Goal: Task Accomplishment & Management: Manage account settings

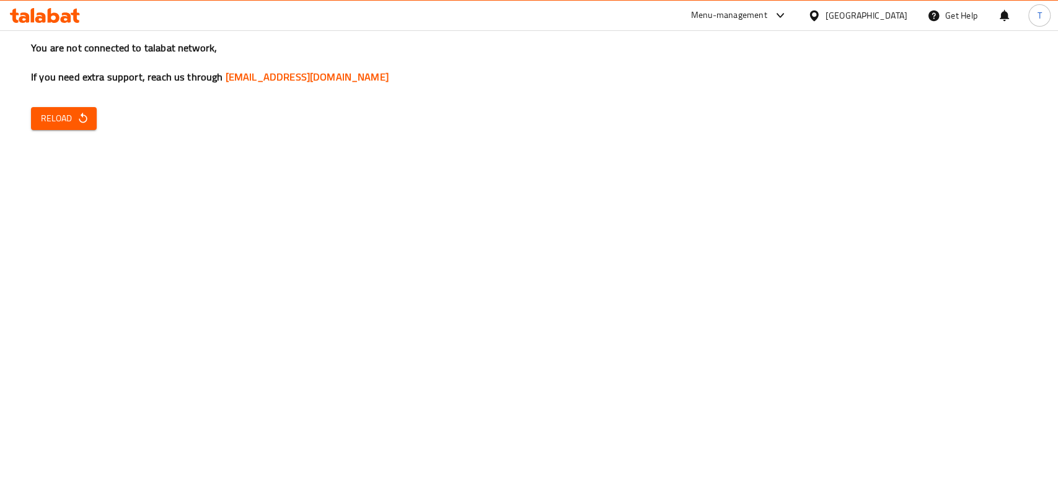
click at [39, 118] on button "Reload" at bounding box center [64, 118] width 66 height 23
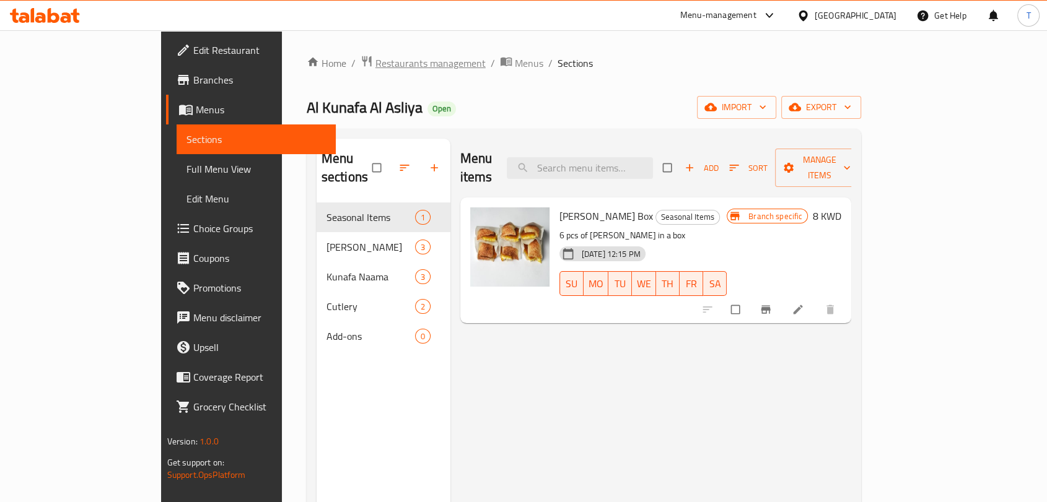
click at [375, 63] on span "Restaurants management" at bounding box center [430, 63] width 110 height 15
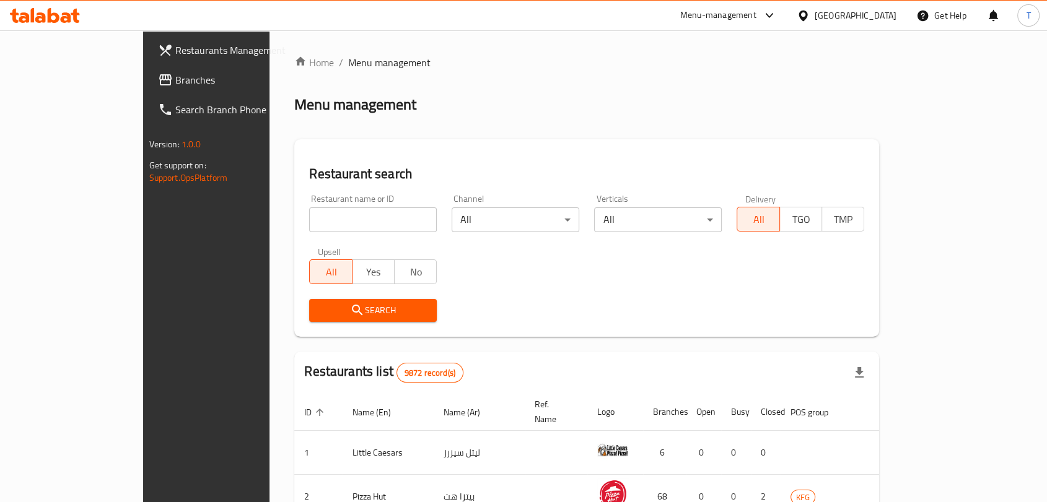
click at [332, 226] on input "search" at bounding box center [373, 220] width 128 height 25
type input "oru"
click button "Search" at bounding box center [373, 310] width 128 height 23
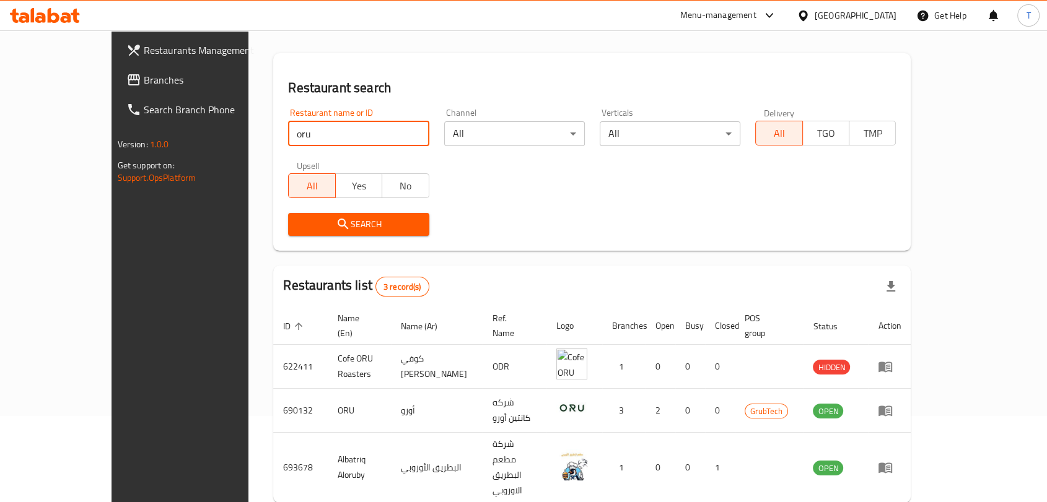
scroll to position [112, 0]
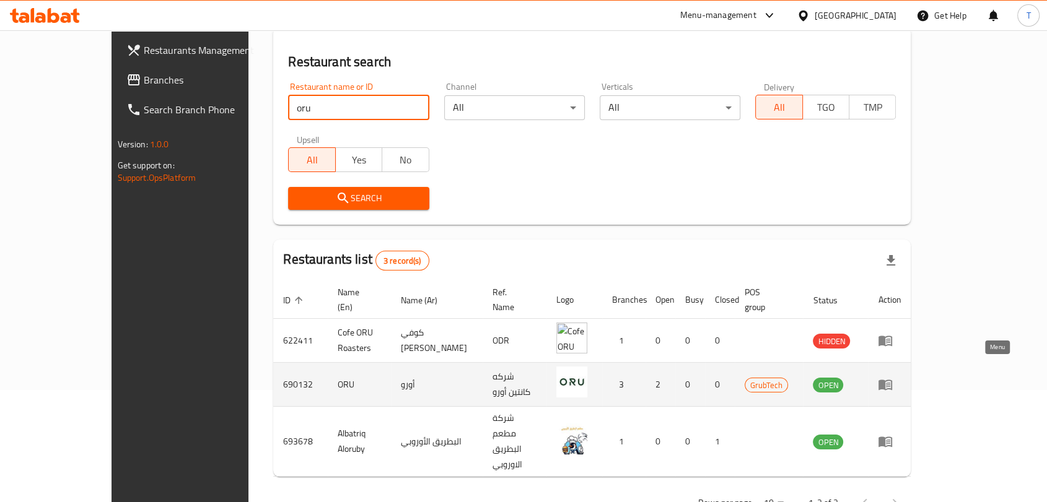
click at [892, 380] on icon "enhanced table" at bounding box center [885, 385] width 14 height 11
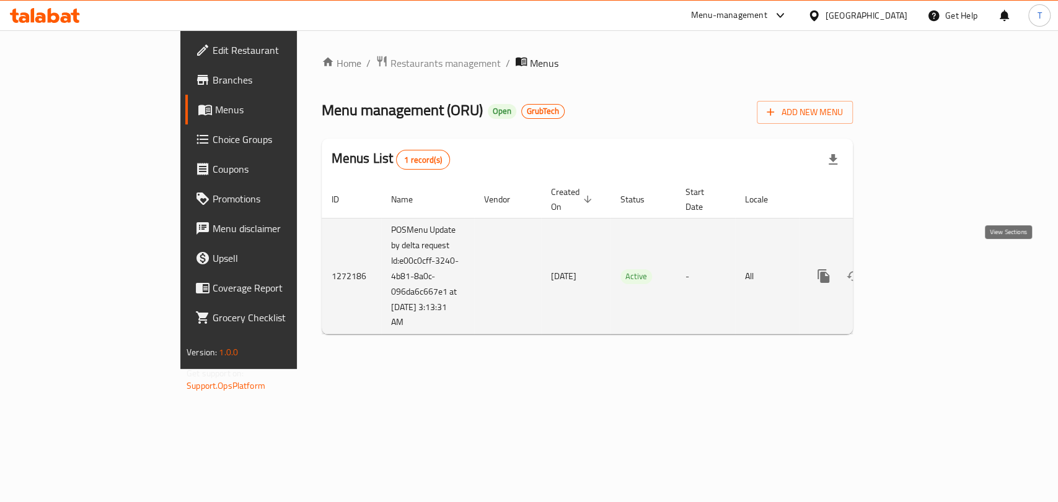
click at [918, 271] on icon "enhanced table" at bounding box center [912, 276] width 11 height 11
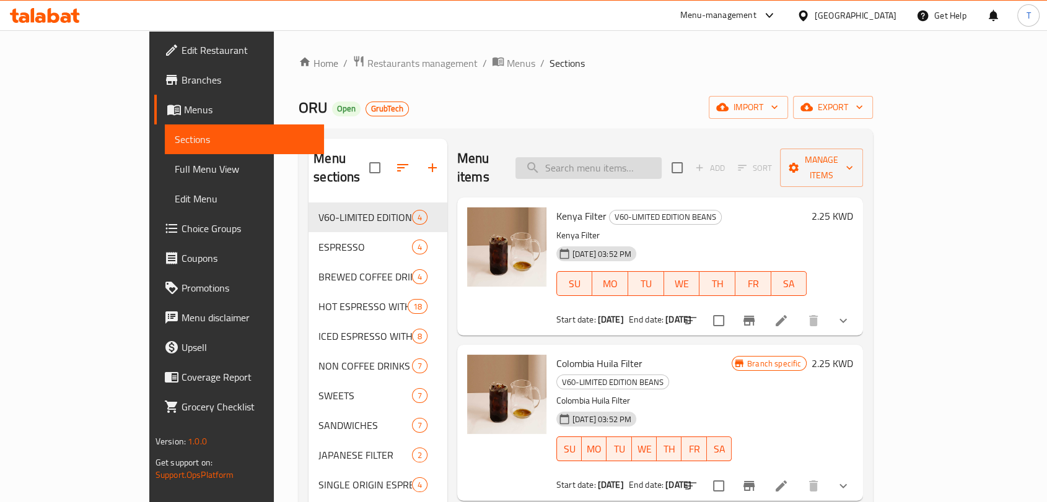
click at [662, 157] on input "search" at bounding box center [588, 168] width 146 height 22
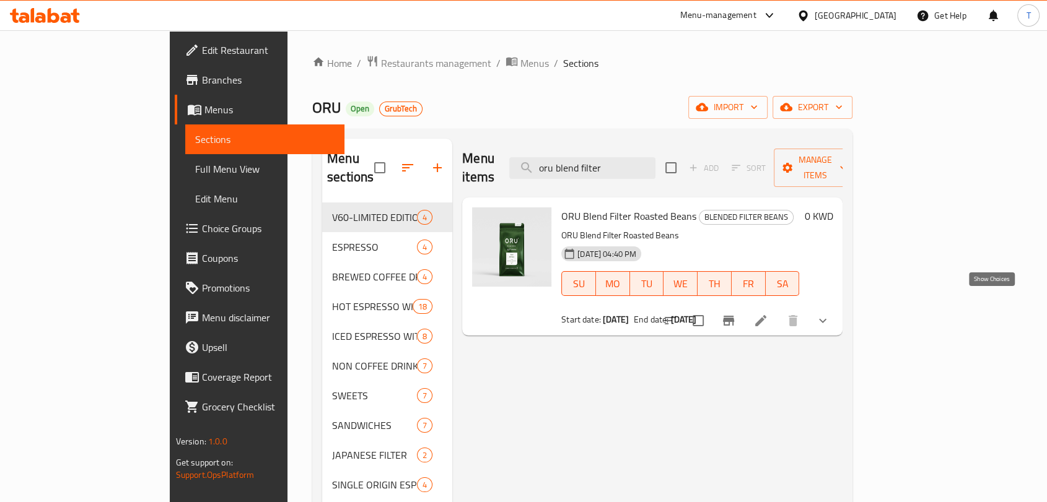
click at [830, 313] on icon "show more" at bounding box center [822, 320] width 15 height 15
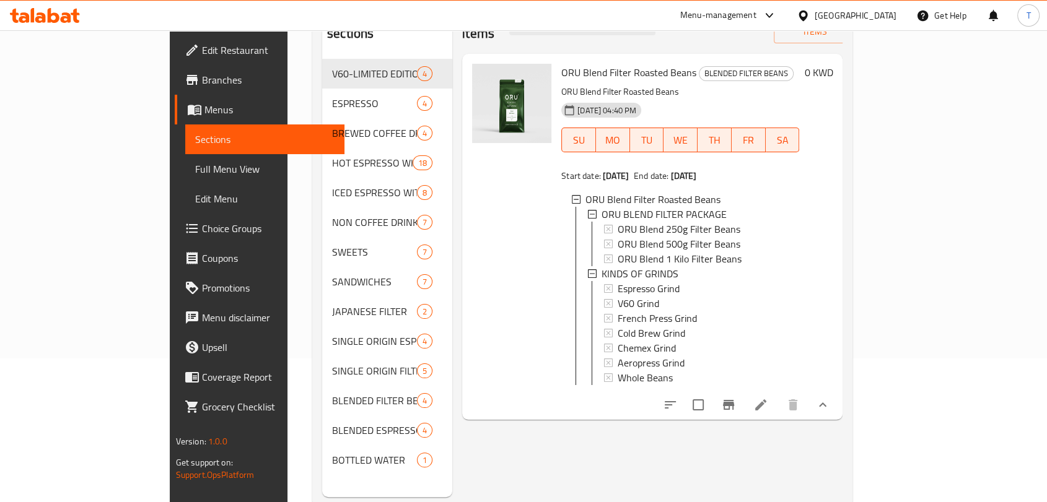
scroll to position [160, 0]
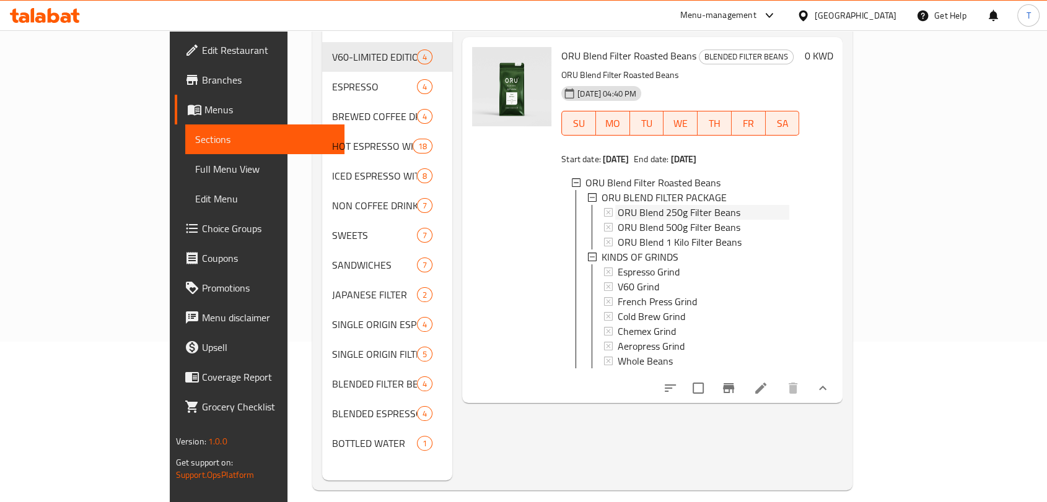
click at [695, 205] on span "ORU Blend 250g Filter Beans" at bounding box center [679, 212] width 123 height 15
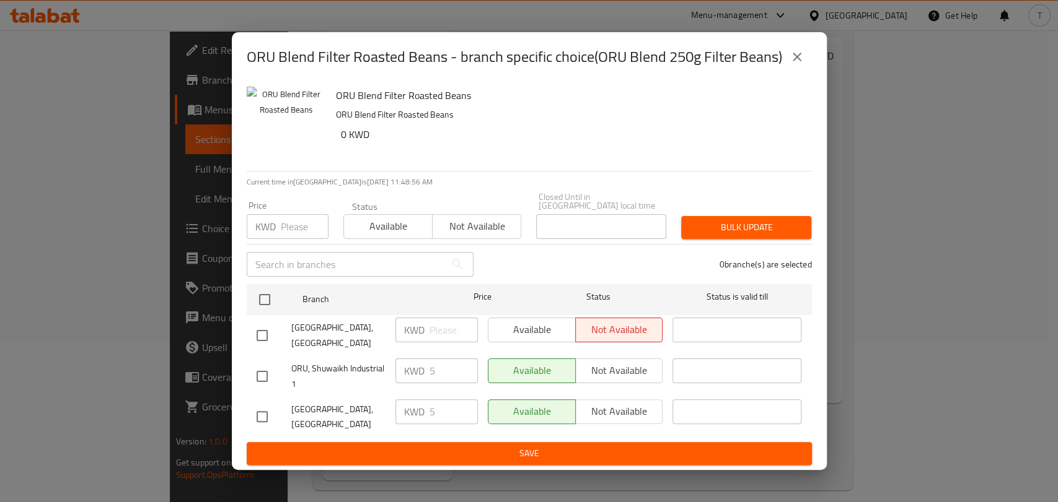
click at [799, 61] on icon "close" at bounding box center [796, 57] width 9 height 9
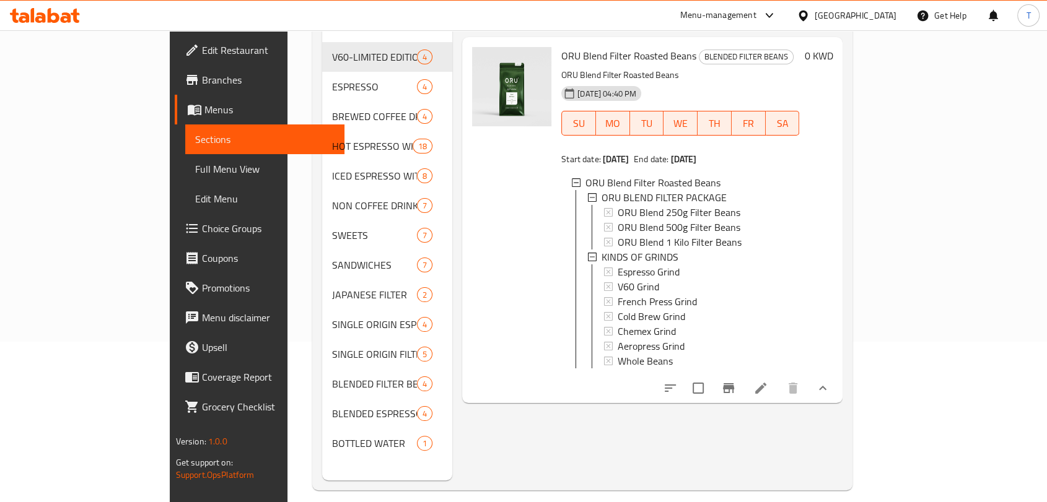
scroll to position [0, 0]
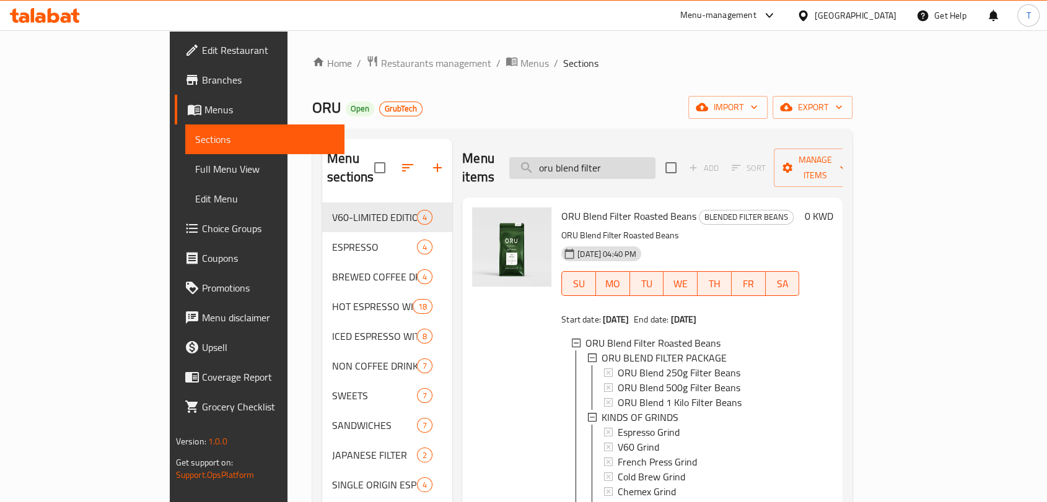
click at [655, 164] on input "oru blend filter" at bounding box center [582, 168] width 146 height 22
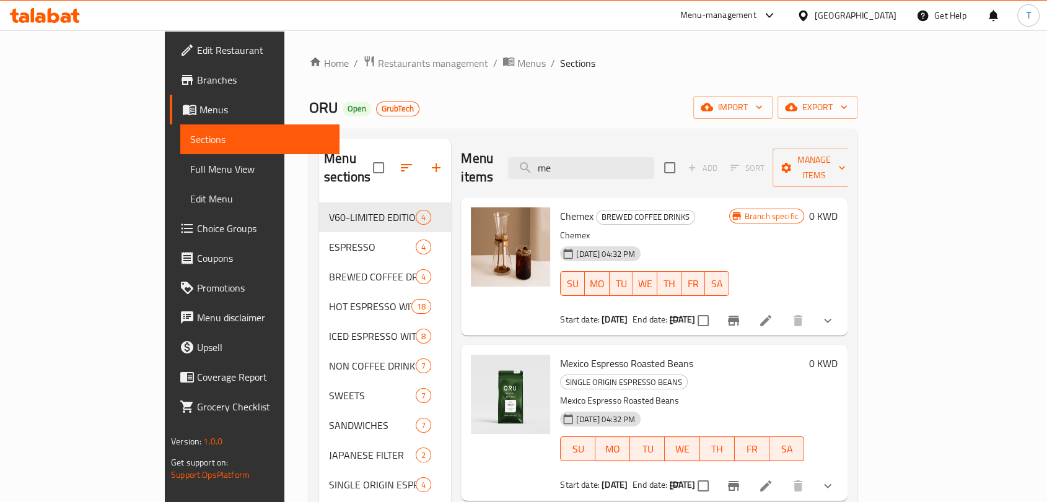
type input "m"
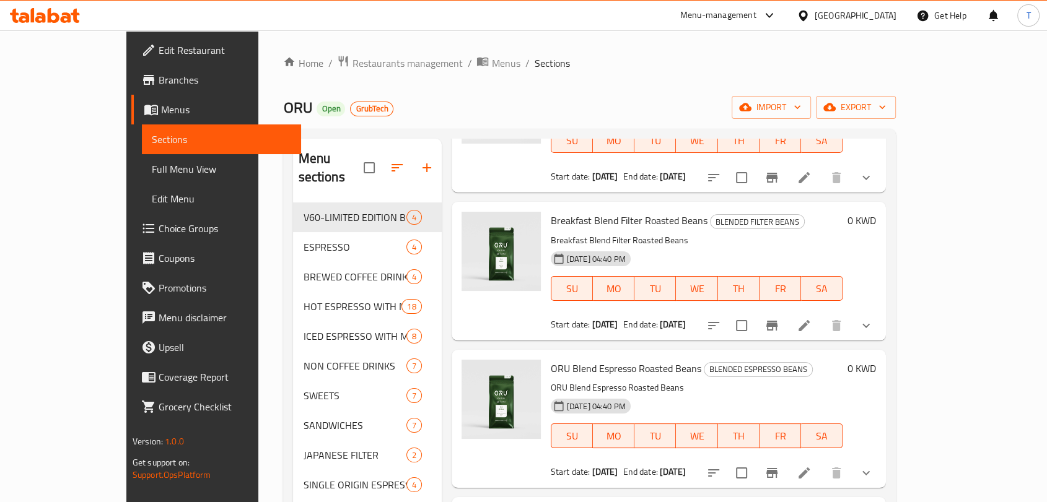
scroll to position [160, 0]
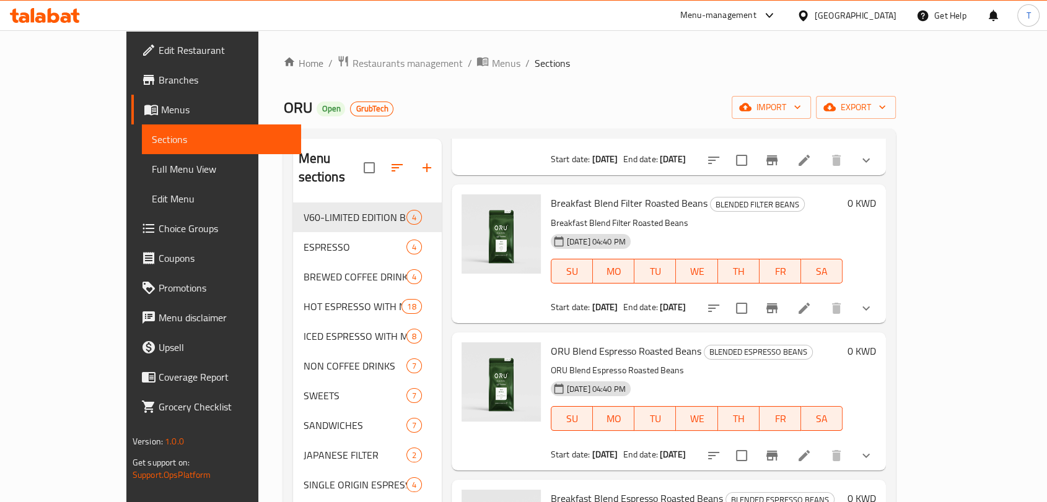
type input "blend"
click at [874, 301] on icon "show more" at bounding box center [866, 308] width 15 height 15
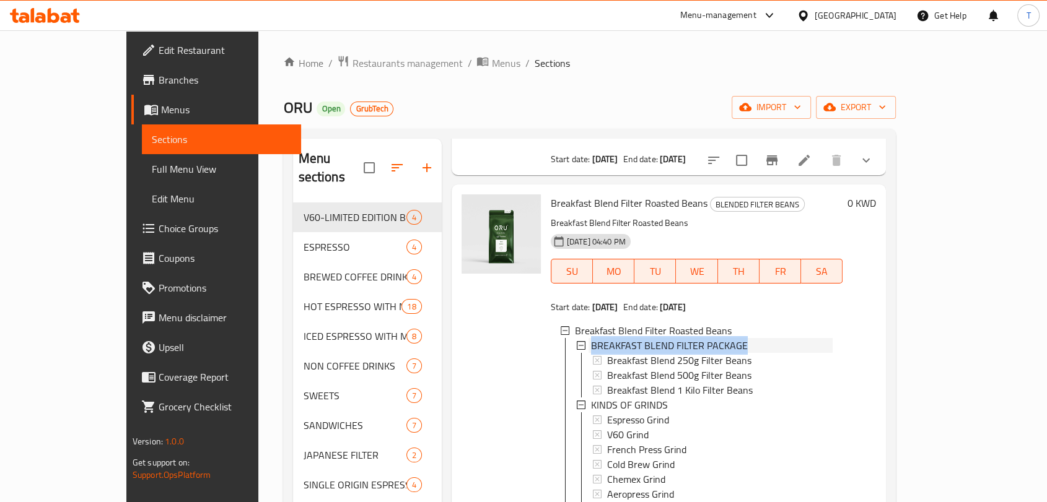
drag, startPoint x: 717, startPoint y: 325, endPoint x: 555, endPoint y: 325, distance: 162.3
click at [577, 338] on div "BREAKFAST BLEND FILTER PACKAGE" at bounding box center [705, 345] width 256 height 15
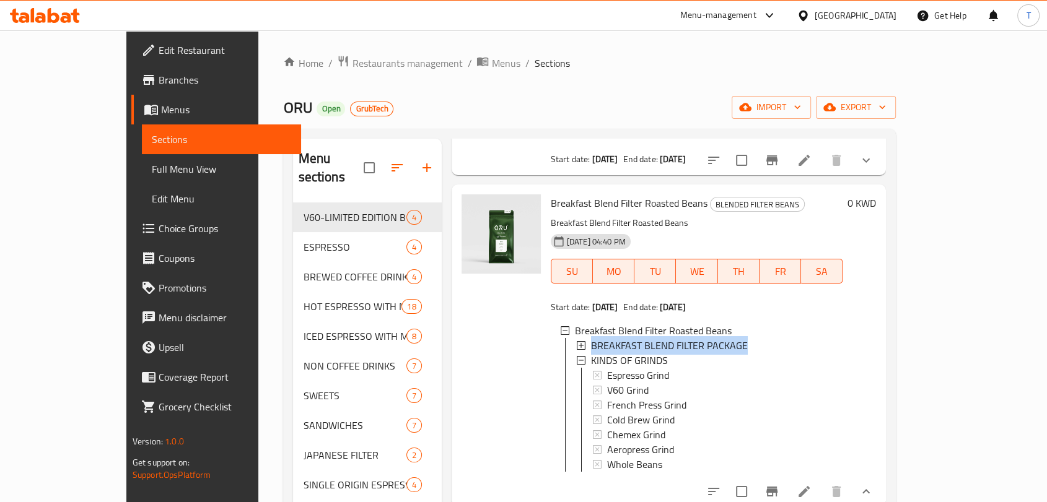
copy span "BREAKFAST BLEND FILTER PACKAGE"
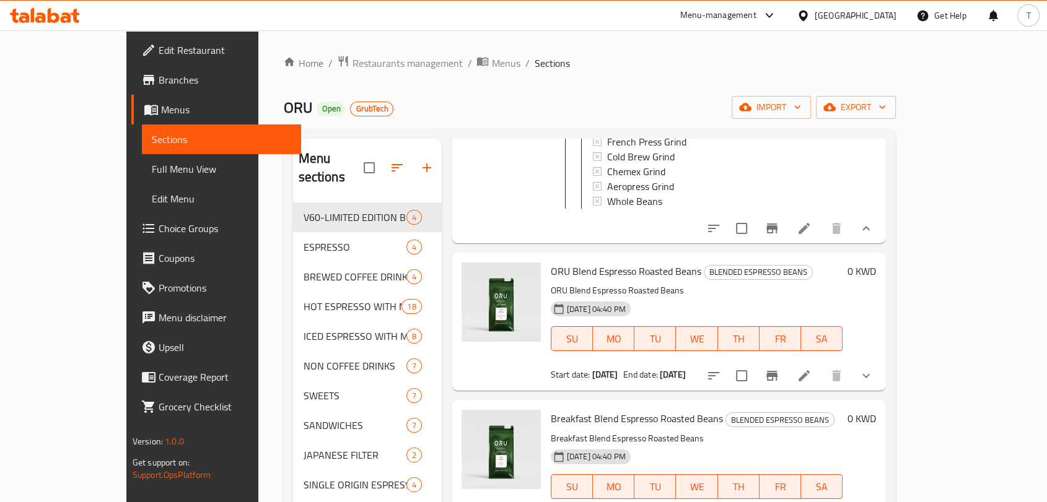
scroll to position [461, 0]
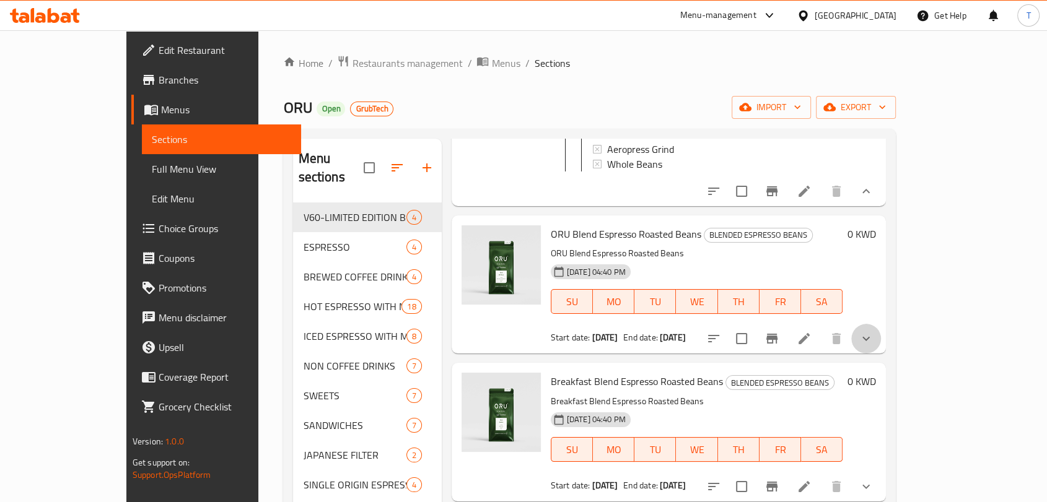
click at [881, 330] on button "show more" at bounding box center [866, 339] width 30 height 30
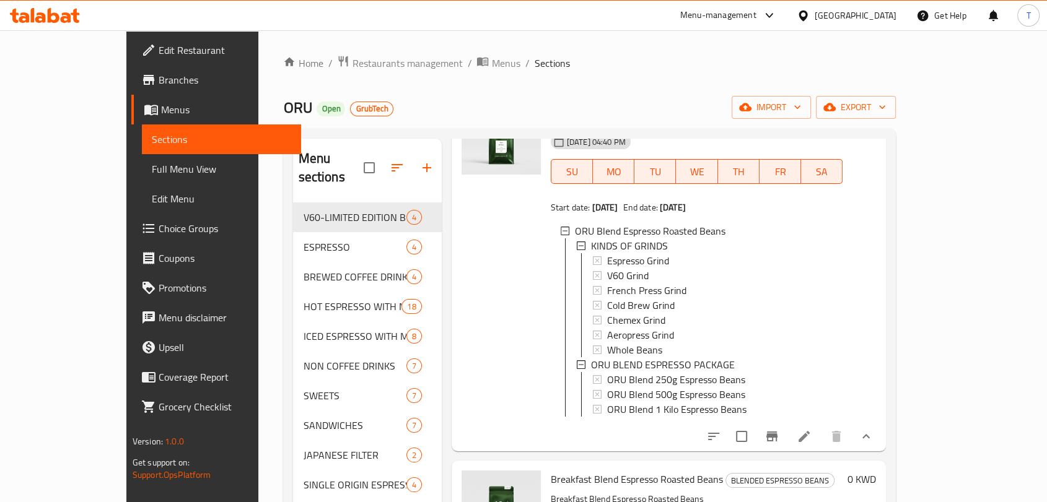
scroll to position [622, 0]
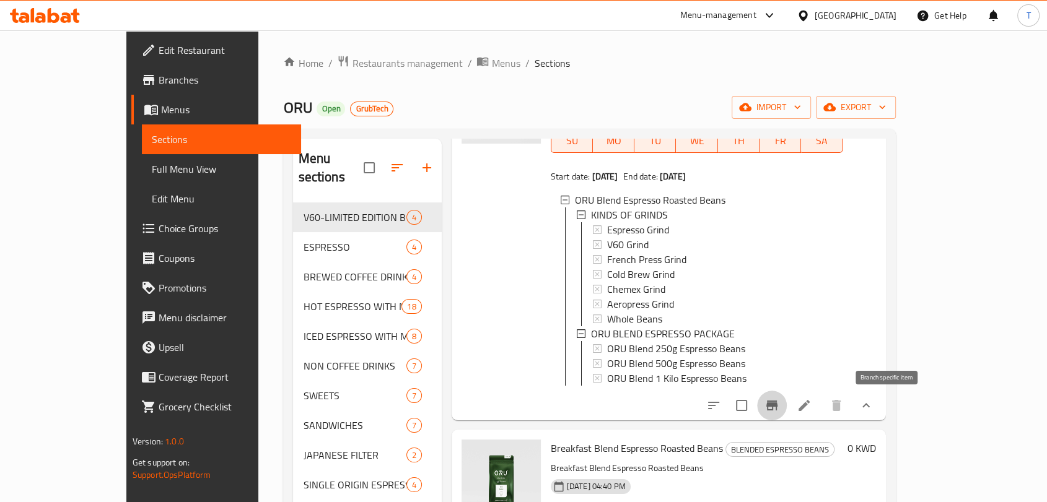
click at [777, 406] on icon "Branch-specific-item" at bounding box center [771, 406] width 11 height 10
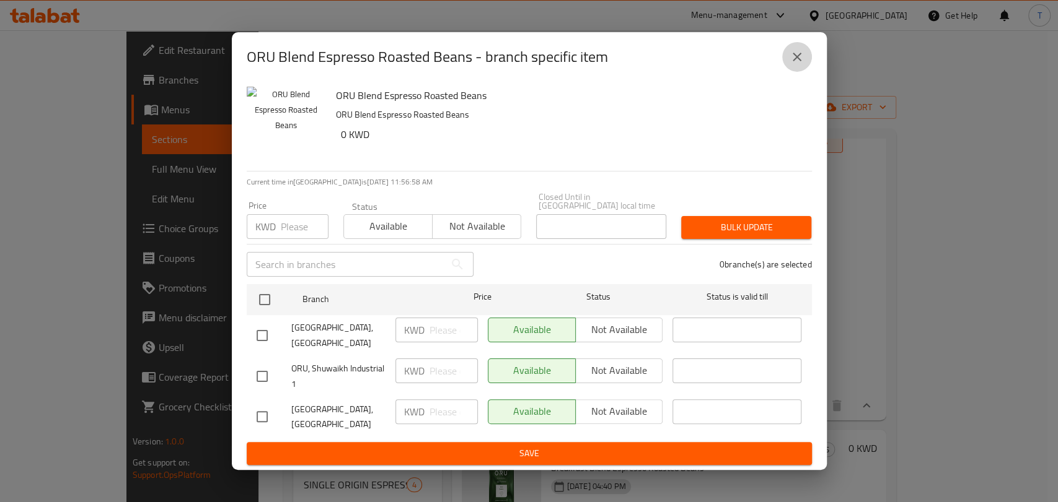
click at [804, 66] on button "close" at bounding box center [797, 57] width 30 height 30
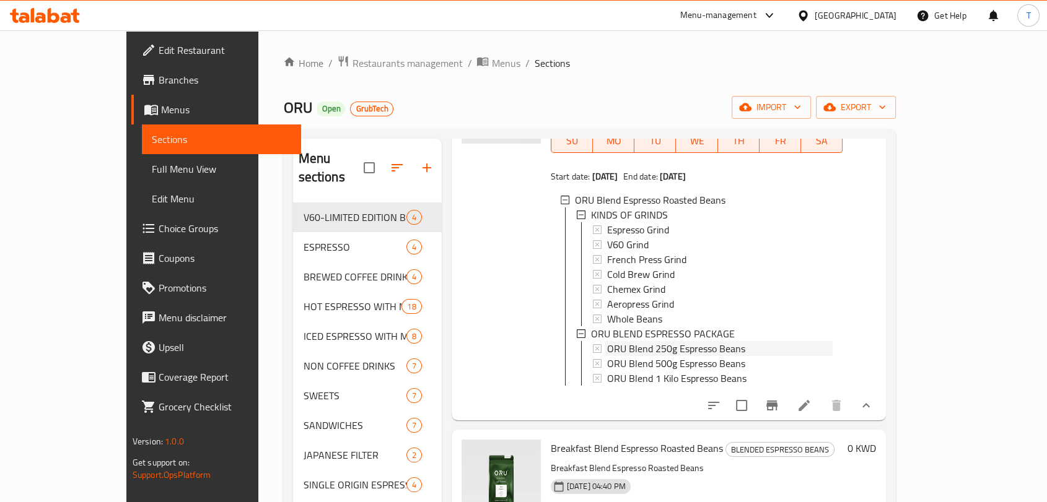
click at [719, 341] on div "ORU Blend 250g Espresso Beans" at bounding box center [720, 348] width 226 height 15
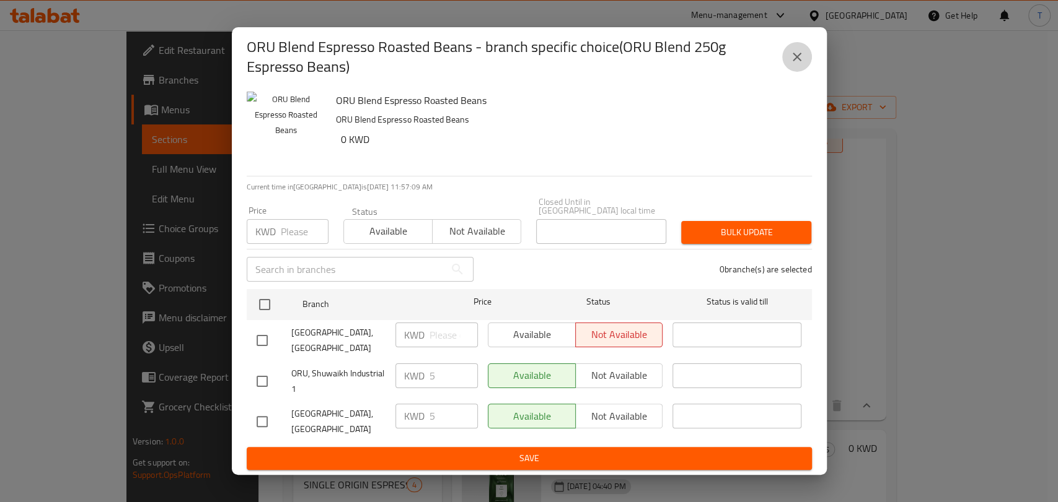
click at [789, 64] on icon "close" at bounding box center [796, 57] width 15 height 15
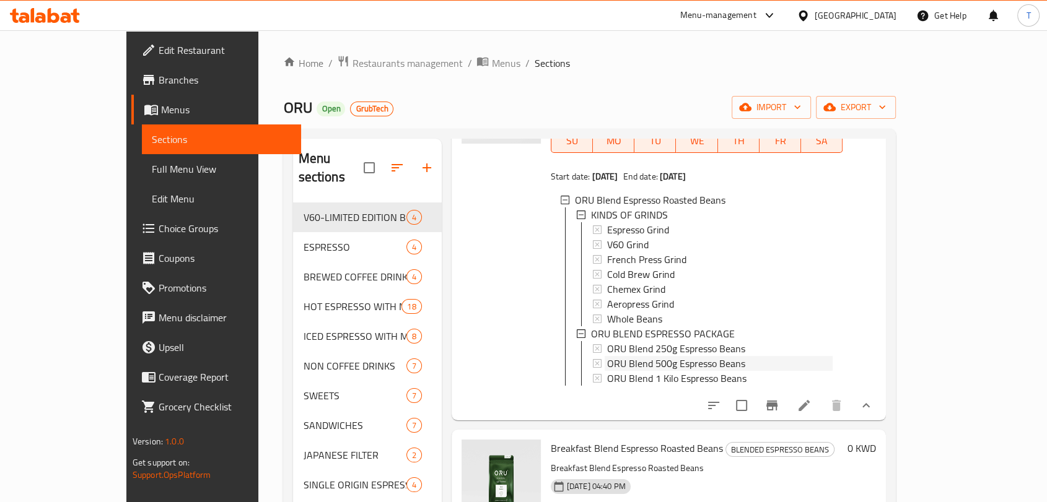
click at [674, 359] on span "ORU Blend 500g Espresso Beans" at bounding box center [676, 363] width 138 height 15
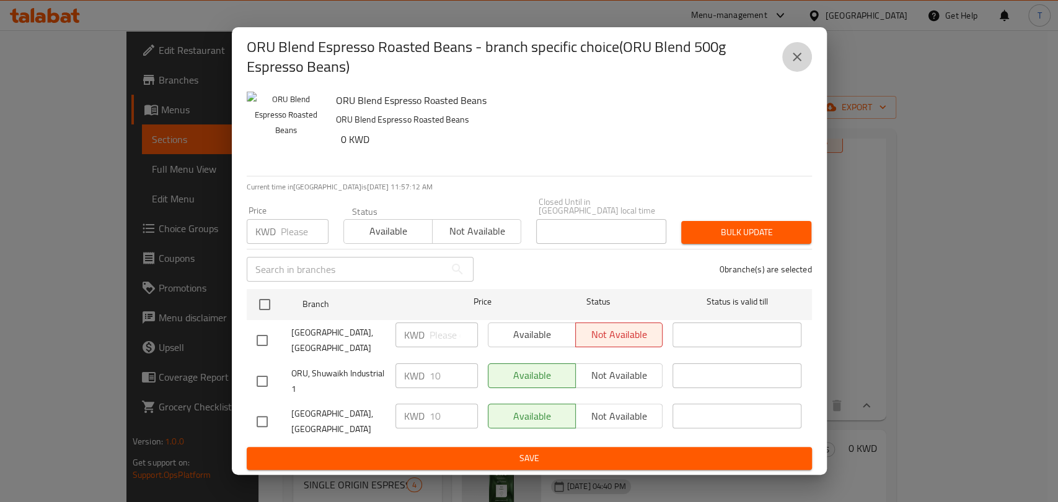
click at [790, 64] on icon "close" at bounding box center [796, 57] width 15 height 15
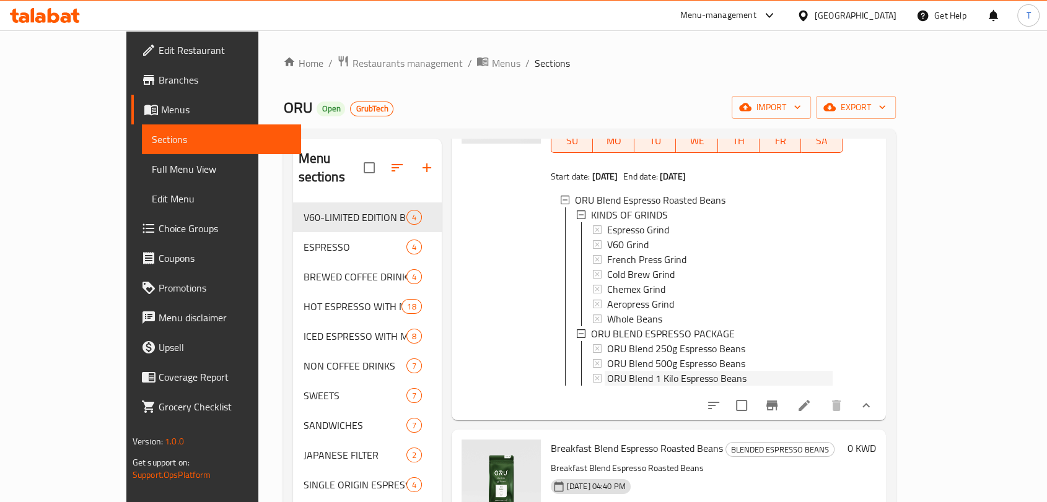
click at [821, 371] on div "ORU Blend 1 Kilo Espresso Beans" at bounding box center [720, 378] width 226 height 15
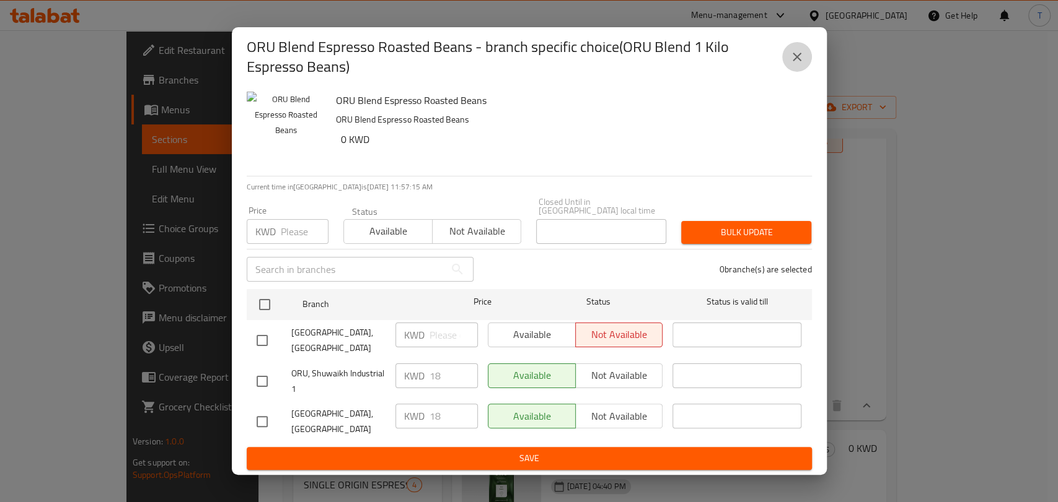
click at [797, 72] on button "close" at bounding box center [797, 57] width 30 height 30
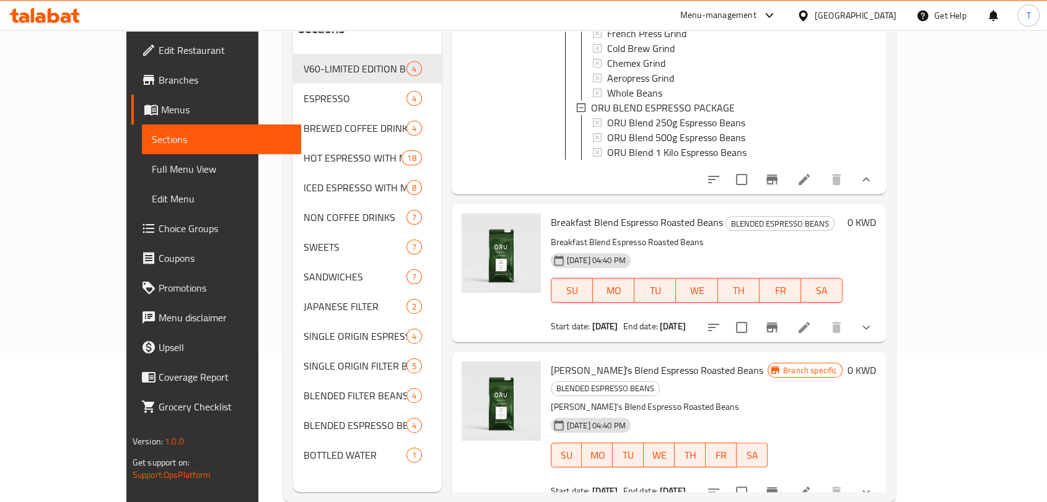
scroll to position [160, 0]
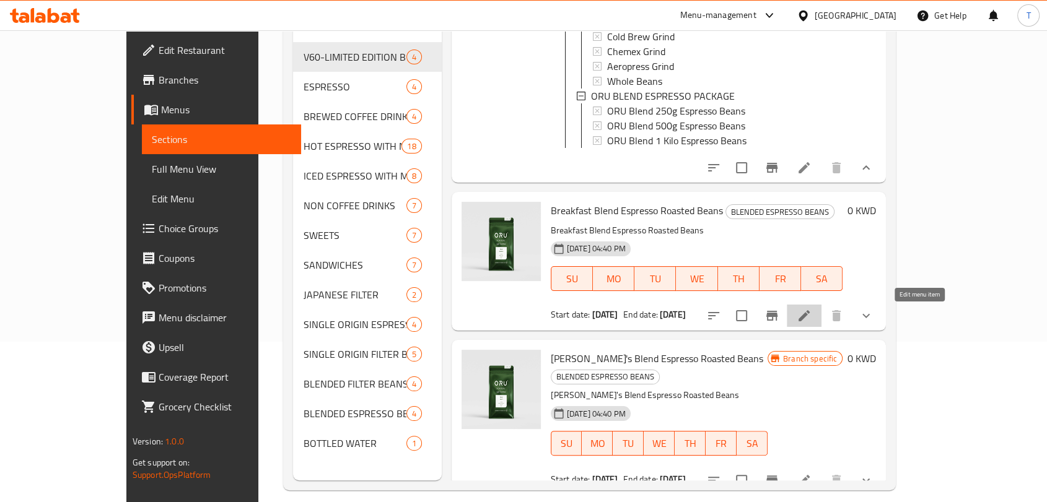
click at [812, 323] on icon at bounding box center [804, 316] width 15 height 15
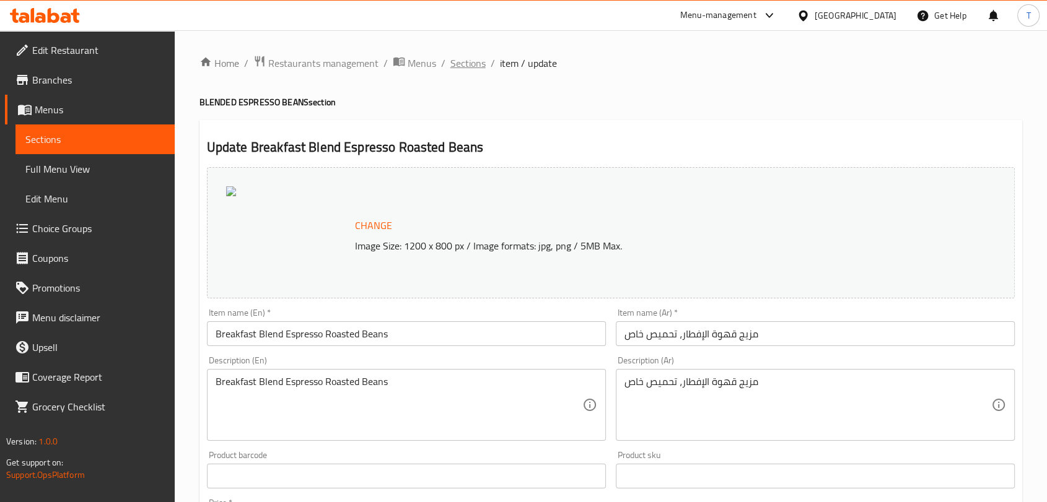
click at [479, 62] on span "Sections" at bounding box center [467, 63] width 35 height 15
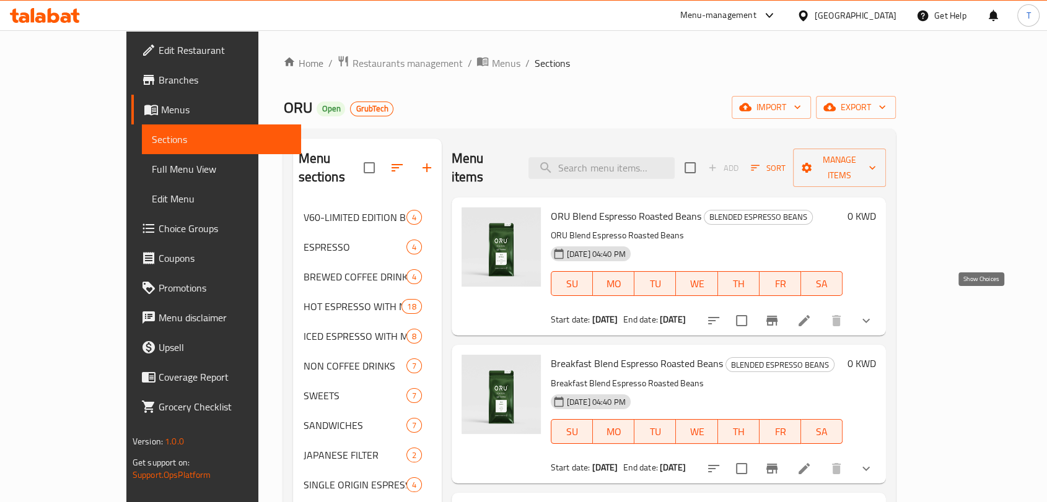
click at [874, 313] on icon "show more" at bounding box center [866, 320] width 15 height 15
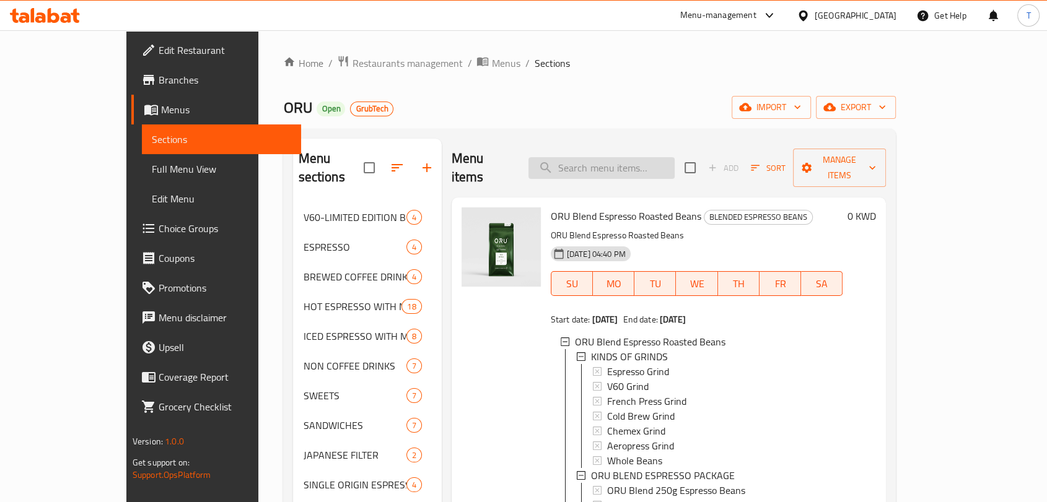
click at [615, 158] on input "search" at bounding box center [601, 168] width 146 height 22
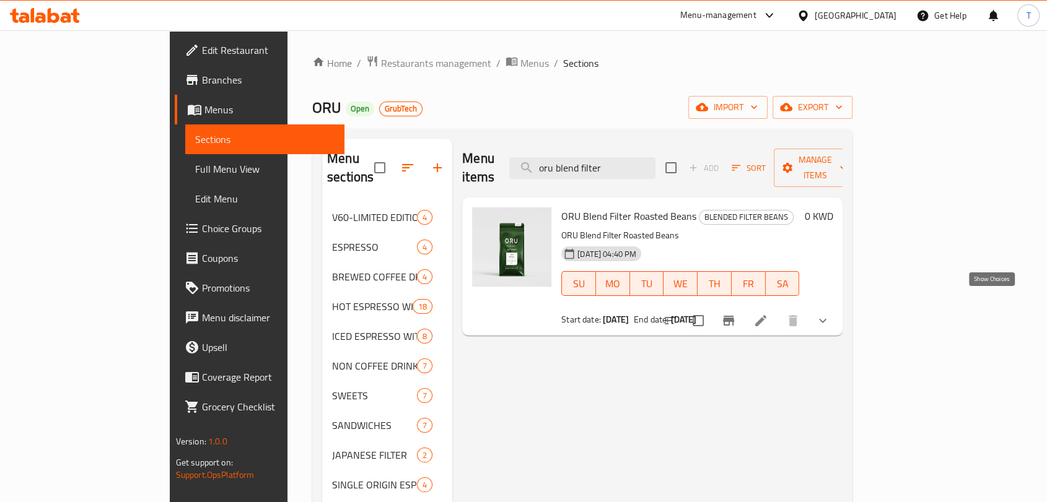
type input "oru blend filter"
click at [830, 313] on icon "show more" at bounding box center [822, 320] width 15 height 15
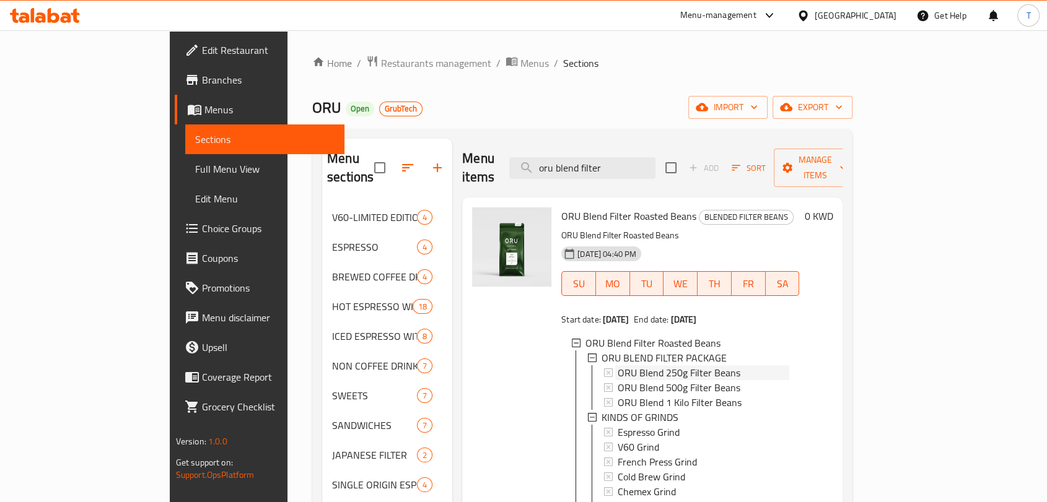
click at [718, 366] on div "ORU Blend 250g Filter Beans" at bounding box center [704, 373] width 172 height 15
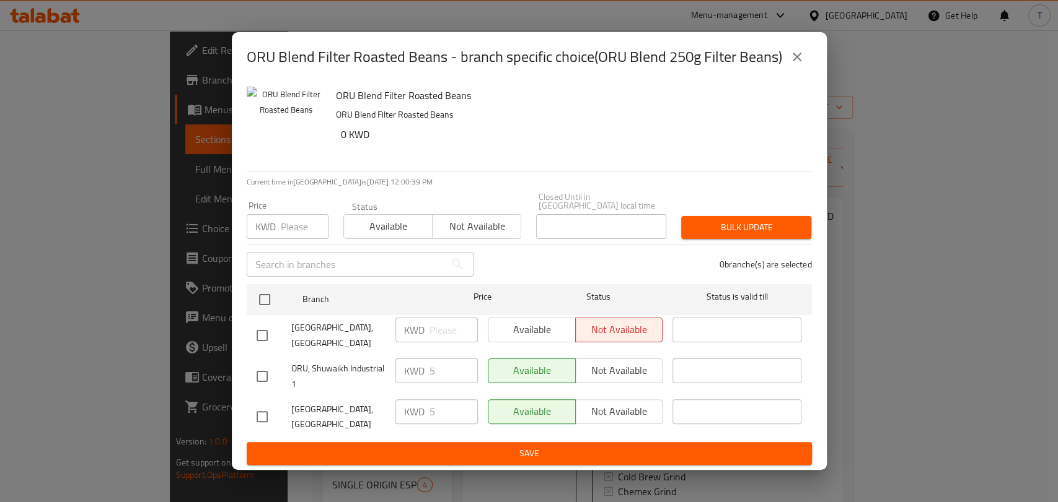
click at [801, 64] on icon "close" at bounding box center [796, 57] width 15 height 15
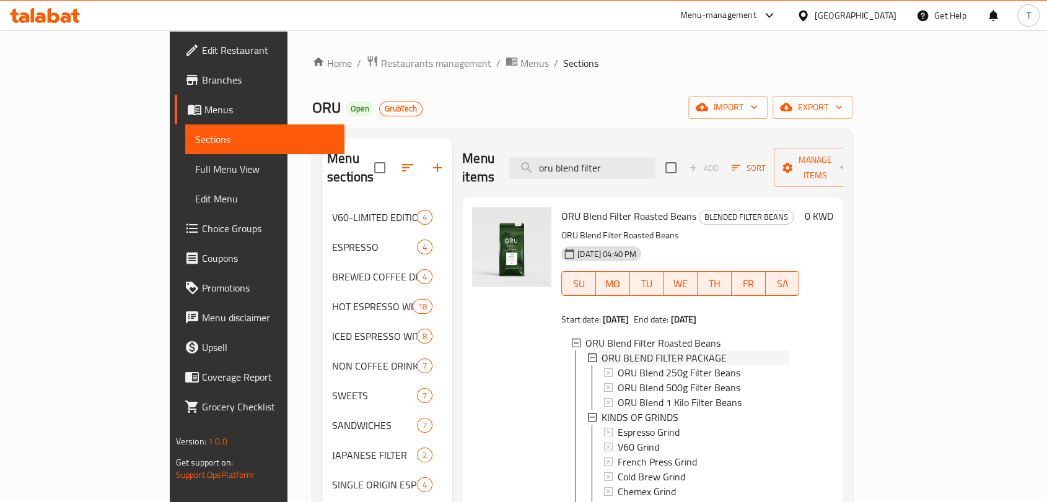
click at [675, 351] on span "ORU BLEND FILTER PACKAGE" at bounding box center [664, 358] width 125 height 15
click at [598, 336] on span "ORU Blend Filter Roasted Beans" at bounding box center [652, 343] width 135 height 15
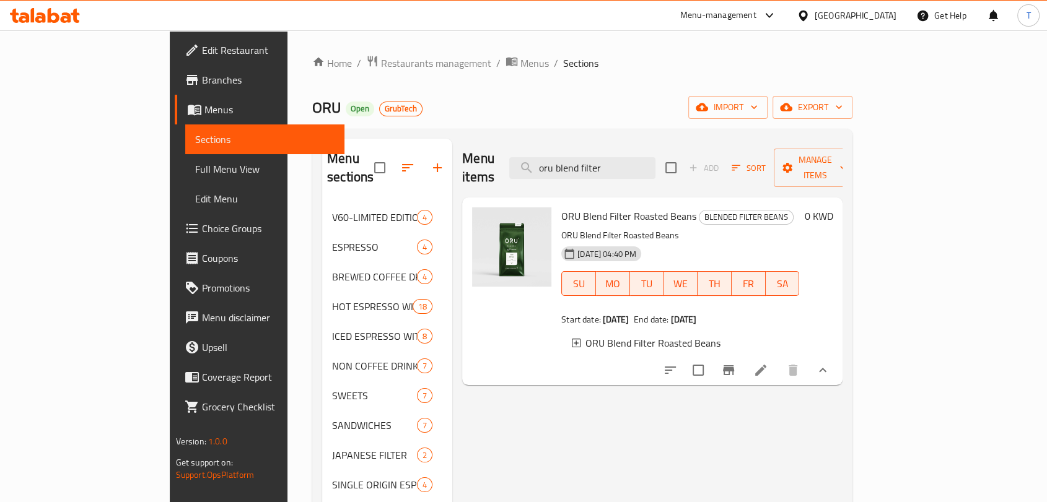
click at [598, 336] on span "ORU Blend Filter Roasted Beans" at bounding box center [652, 343] width 135 height 15
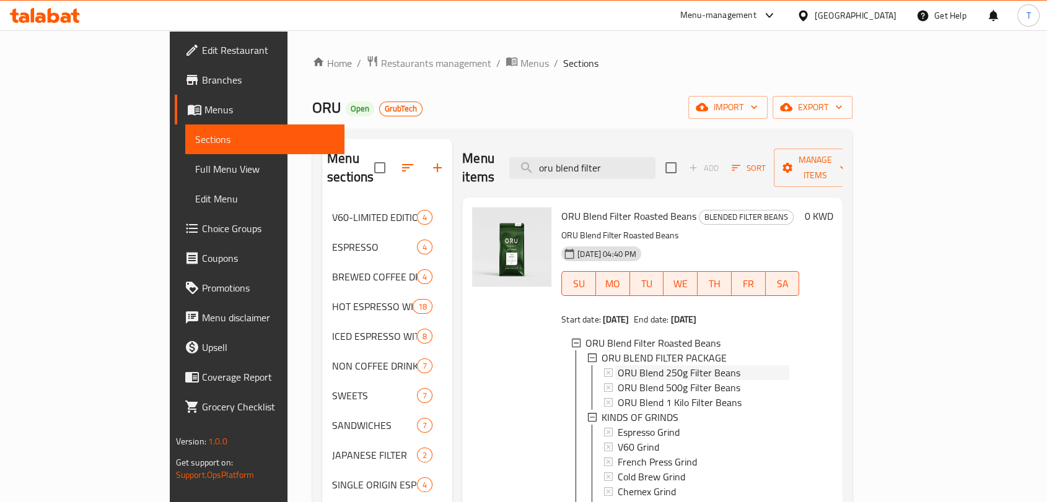
click at [663, 366] on span "ORU Blend 250g Filter Beans" at bounding box center [679, 373] width 123 height 15
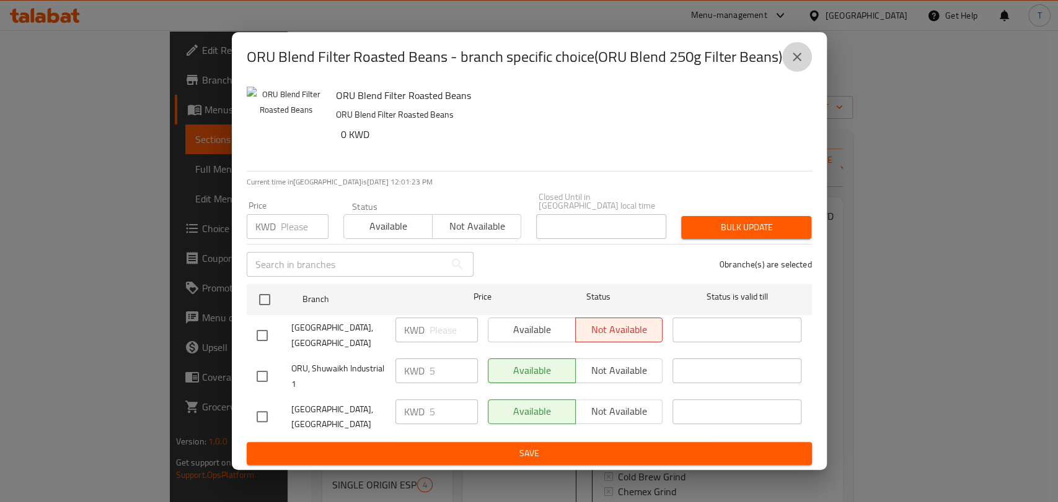
click at [791, 64] on icon "close" at bounding box center [796, 57] width 15 height 15
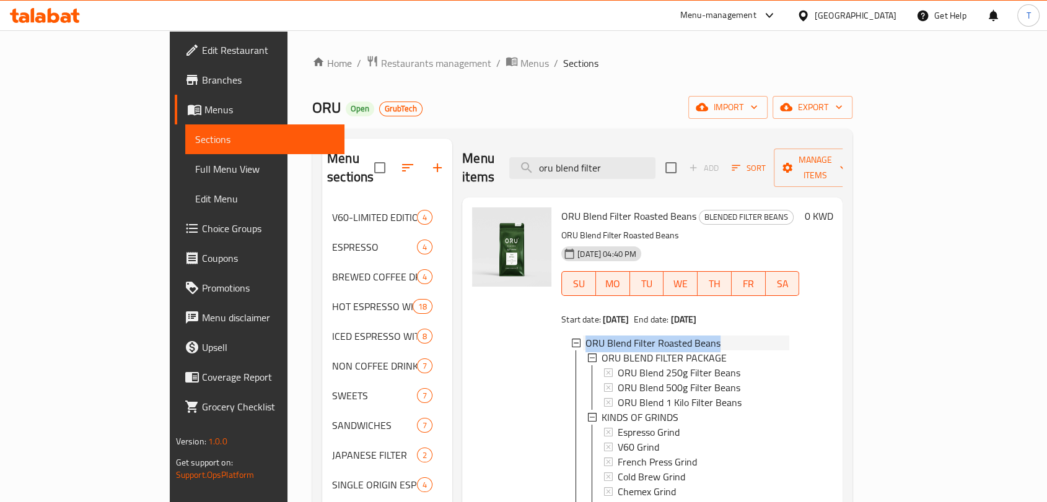
drag, startPoint x: 682, startPoint y: 322, endPoint x: 545, endPoint y: 322, distance: 137.5
click at [585, 336] on div "ORU Blend Filter Roasted Beans" at bounding box center [687, 343] width 204 height 15
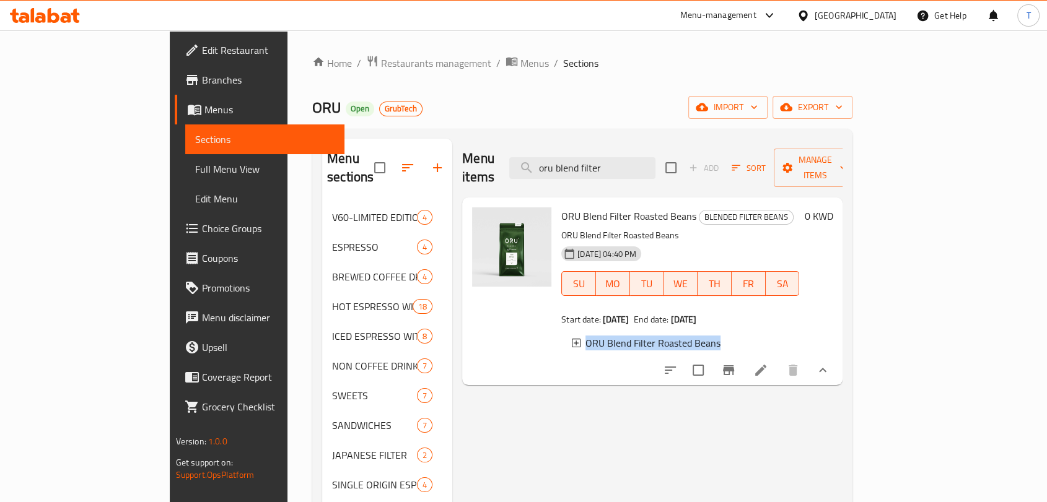
copy span "ORU Blend Filter Roasted Beans"
click at [703, 336] on div "ORU Blend Filter Roasted Beans" at bounding box center [687, 343] width 204 height 15
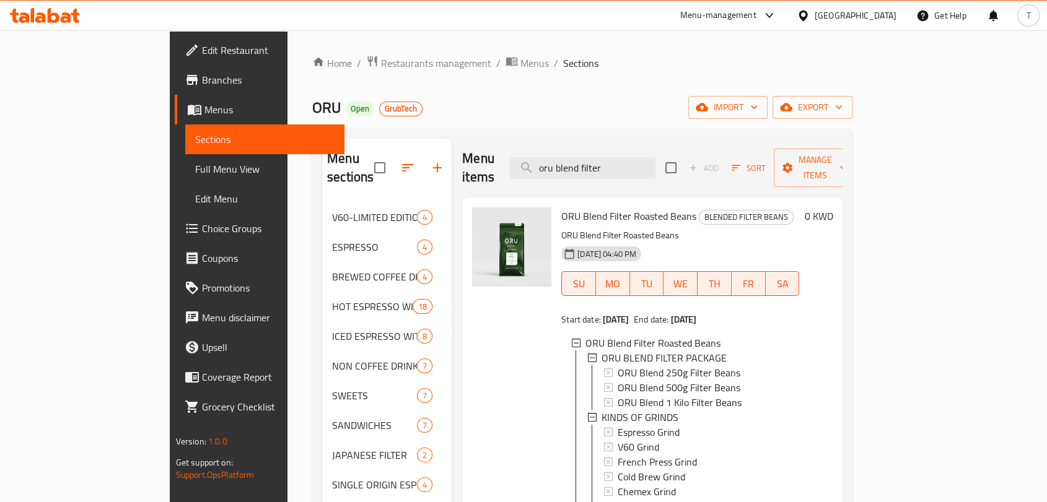
scroll to position [1, 0]
drag, startPoint x: 669, startPoint y: 158, endPoint x: 512, endPoint y: 160, distance: 157.4
click at [512, 160] on div "Menu items oru blend filter Add Sort Manage items" at bounding box center [652, 168] width 380 height 59
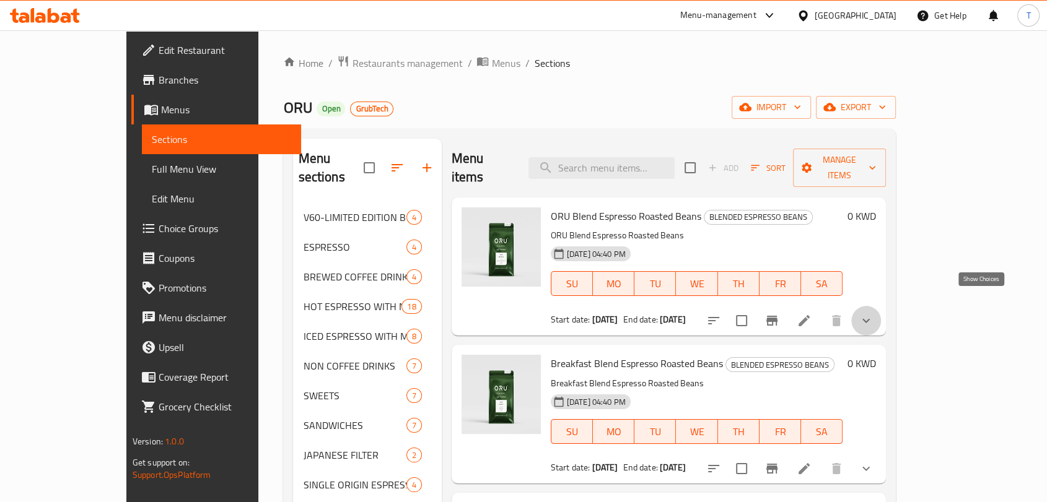
click at [874, 313] on icon "show more" at bounding box center [866, 320] width 15 height 15
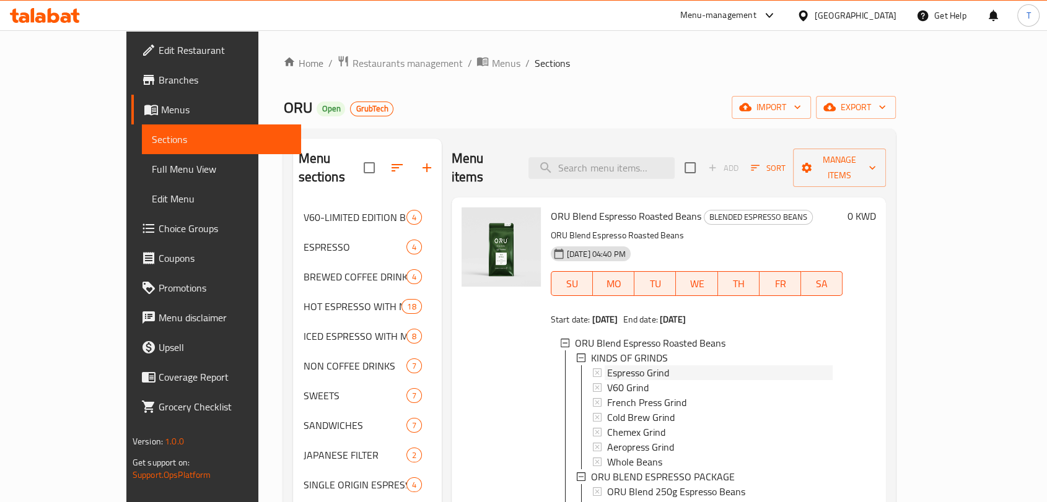
click at [647, 366] on div "Espresso Grind" at bounding box center [720, 373] width 226 height 15
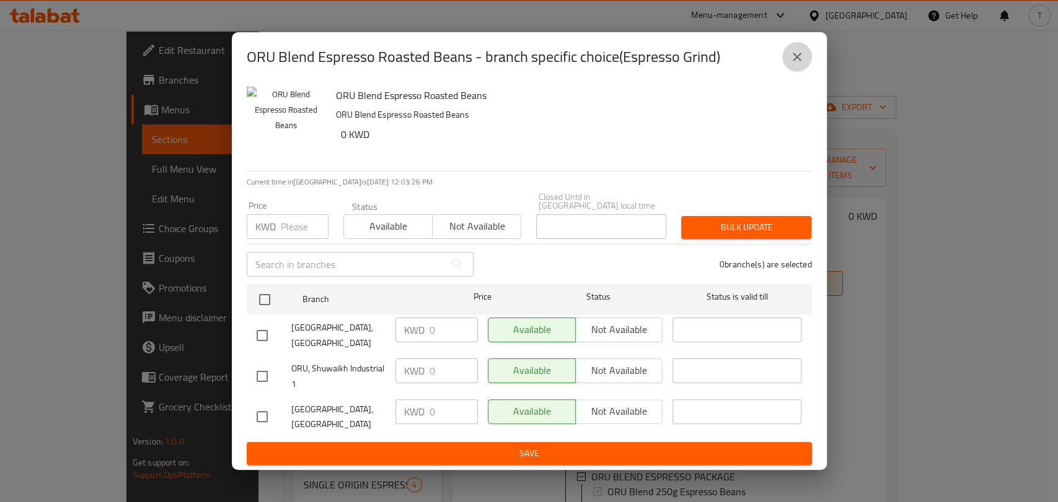
click at [802, 64] on icon "close" at bounding box center [796, 57] width 15 height 15
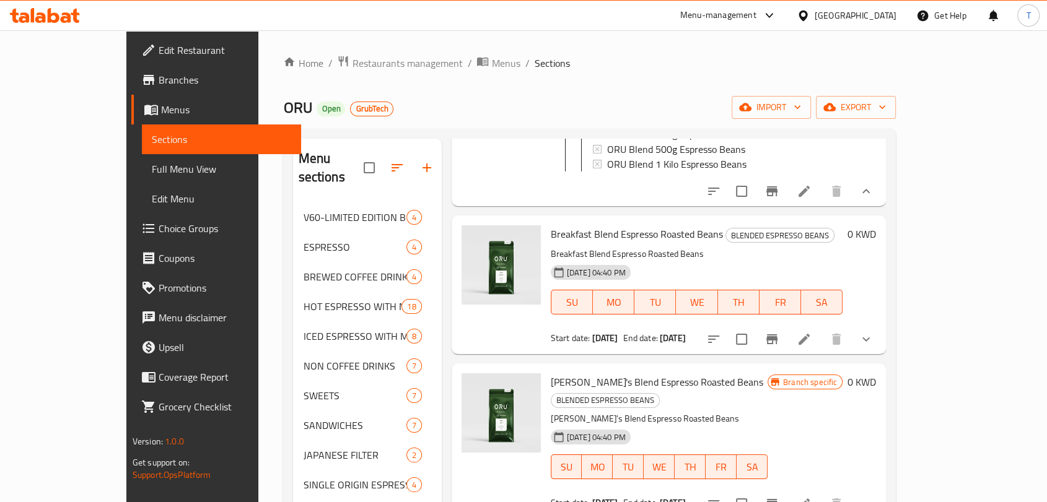
scroll to position [0, 0]
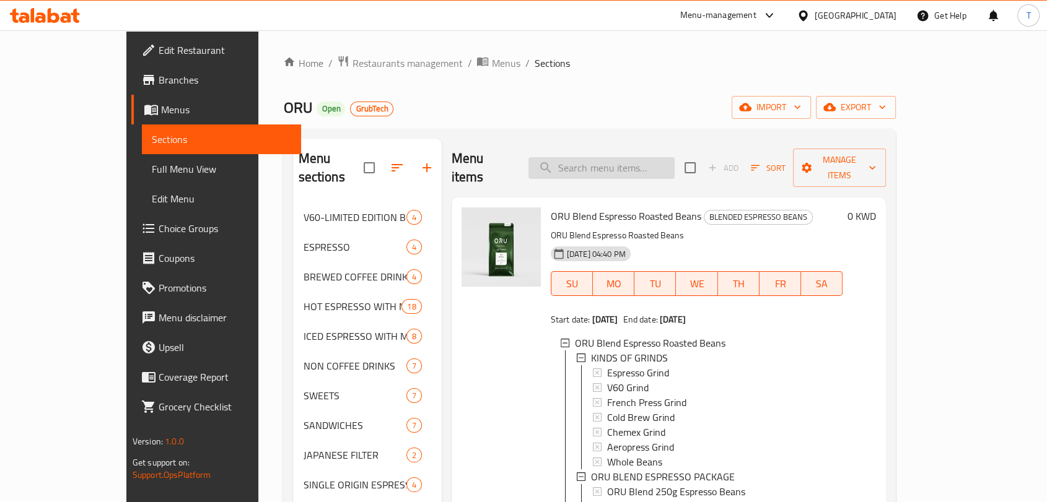
click at [662, 159] on input "search" at bounding box center [601, 168] width 146 height 22
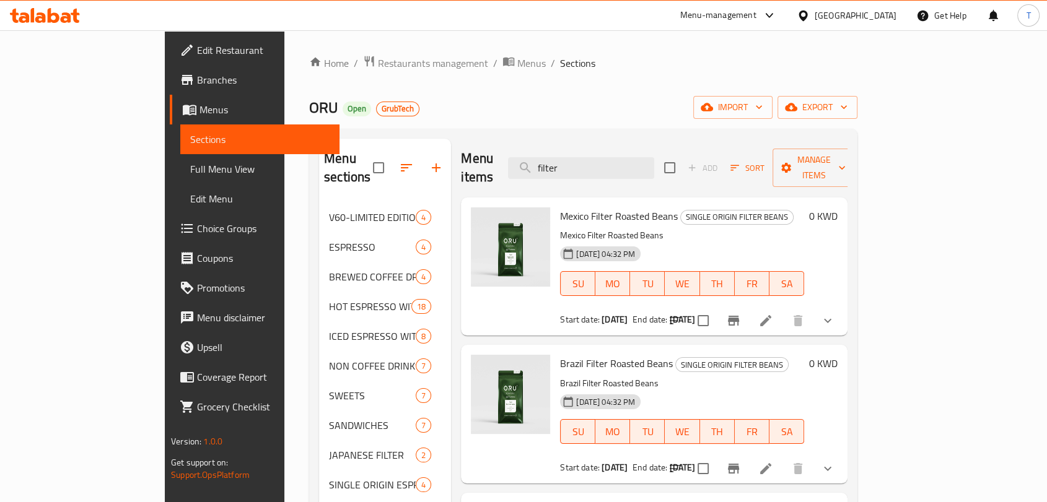
click at [843, 310] on button "show more" at bounding box center [828, 321] width 30 height 30
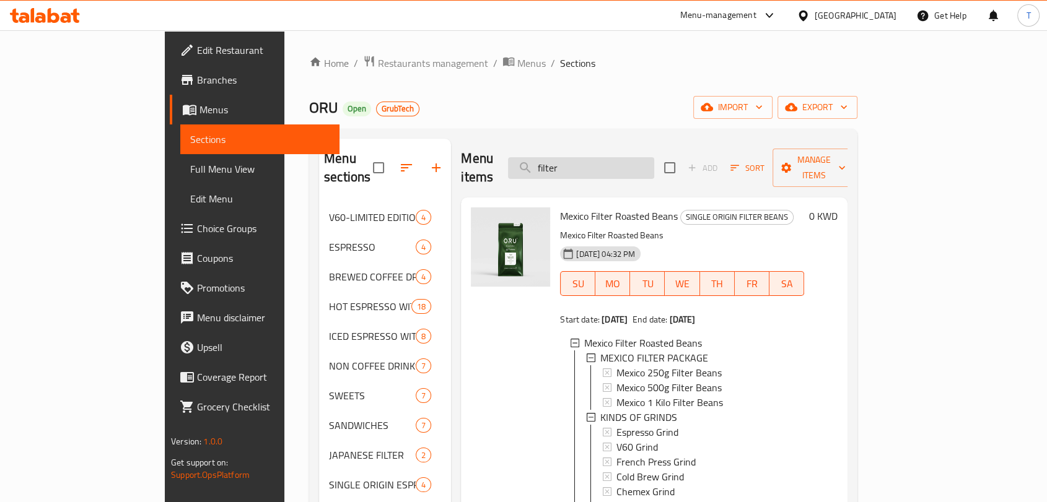
click at [638, 162] on input "filter" at bounding box center [581, 168] width 146 height 22
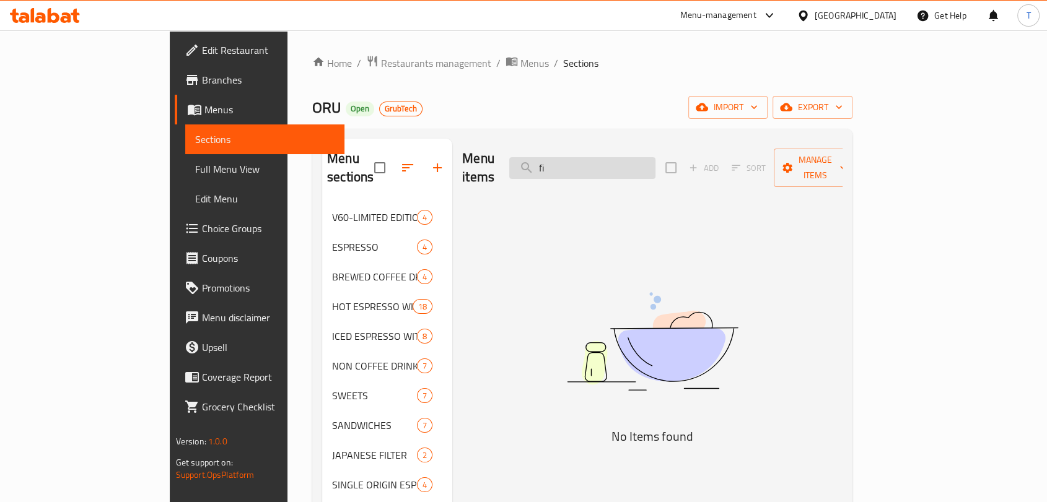
type input "f"
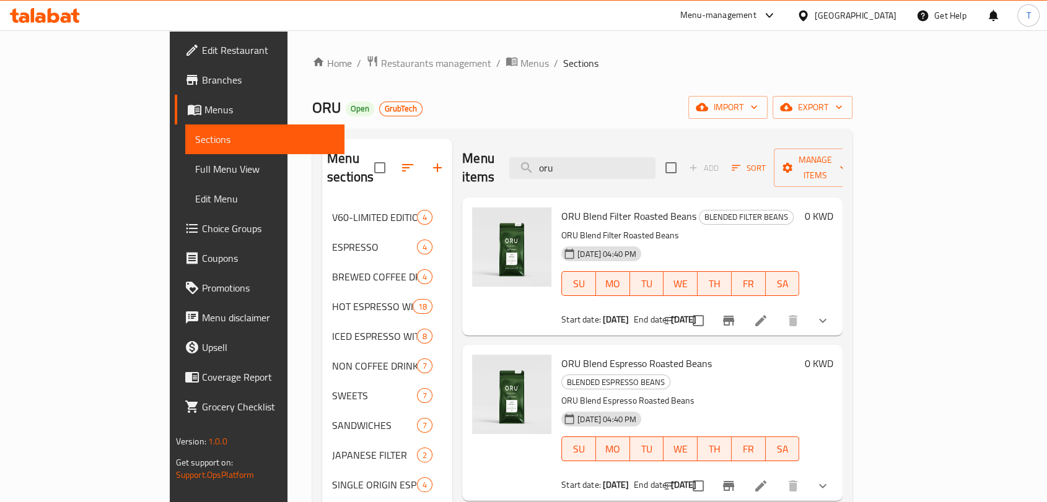
type input "oru"
click at [734, 316] on icon "Branch-specific-item" at bounding box center [728, 321] width 11 height 10
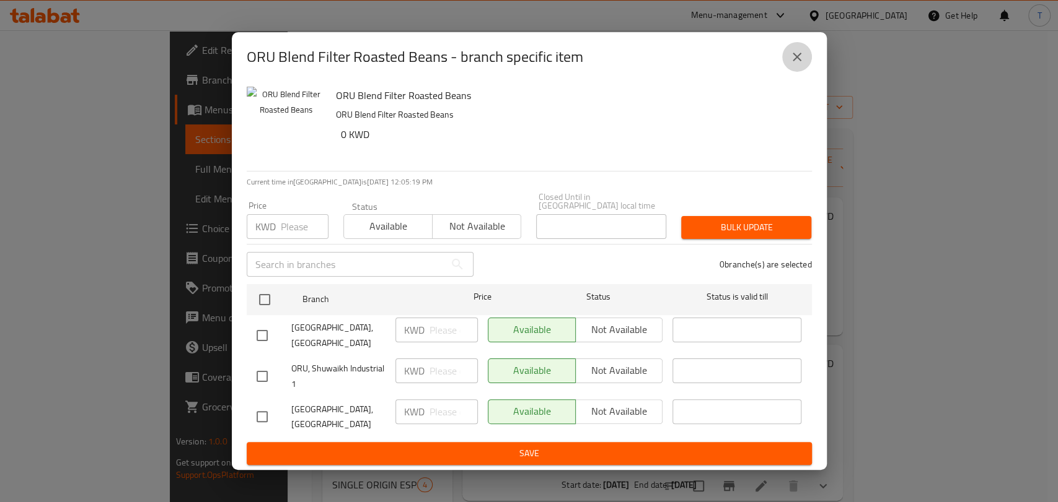
click at [791, 64] on icon "close" at bounding box center [796, 57] width 15 height 15
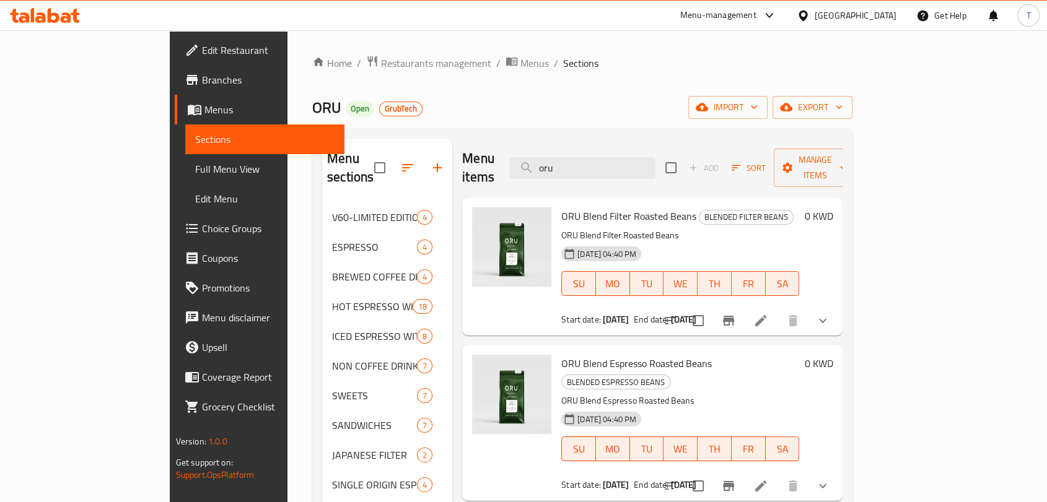
click at [838, 306] on button "show more" at bounding box center [823, 321] width 30 height 30
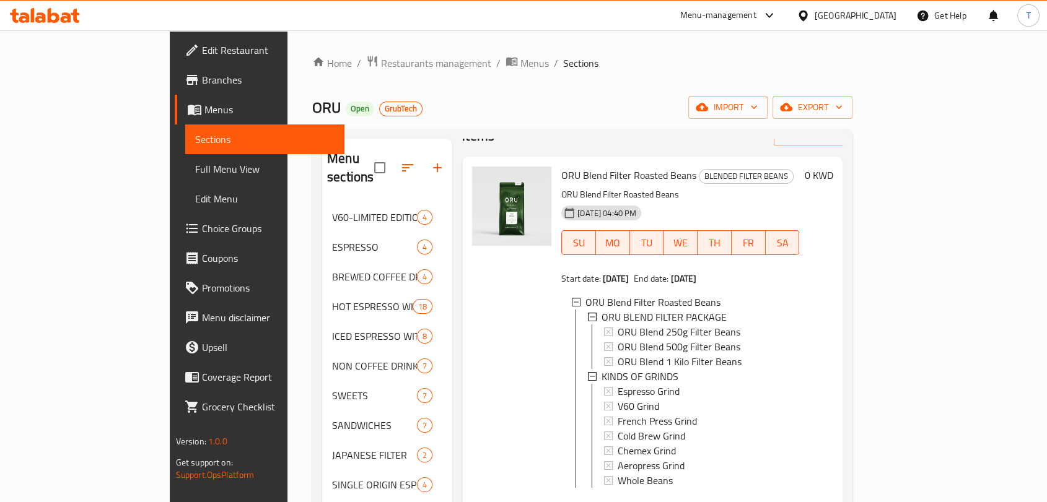
scroll to position [63, 0]
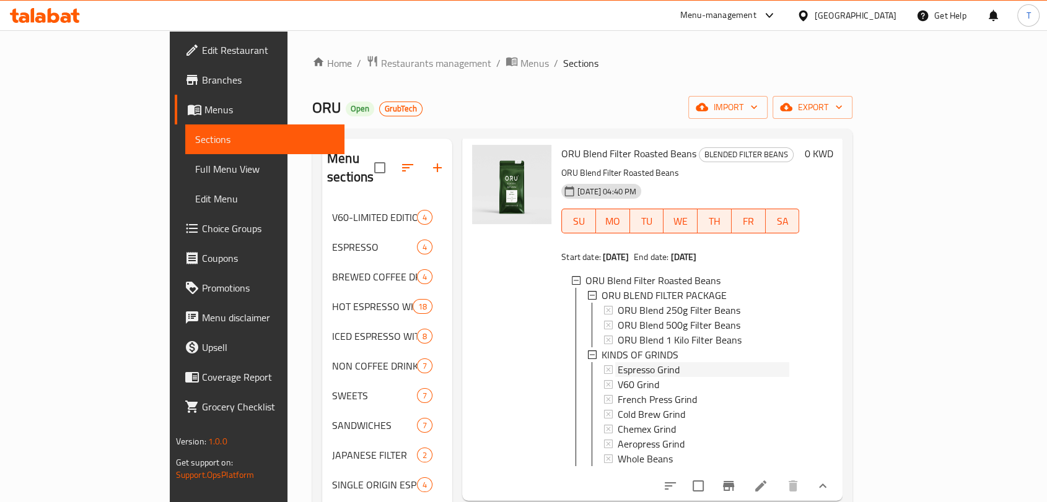
click at [644, 362] on div "Espresso Grind" at bounding box center [704, 369] width 172 height 15
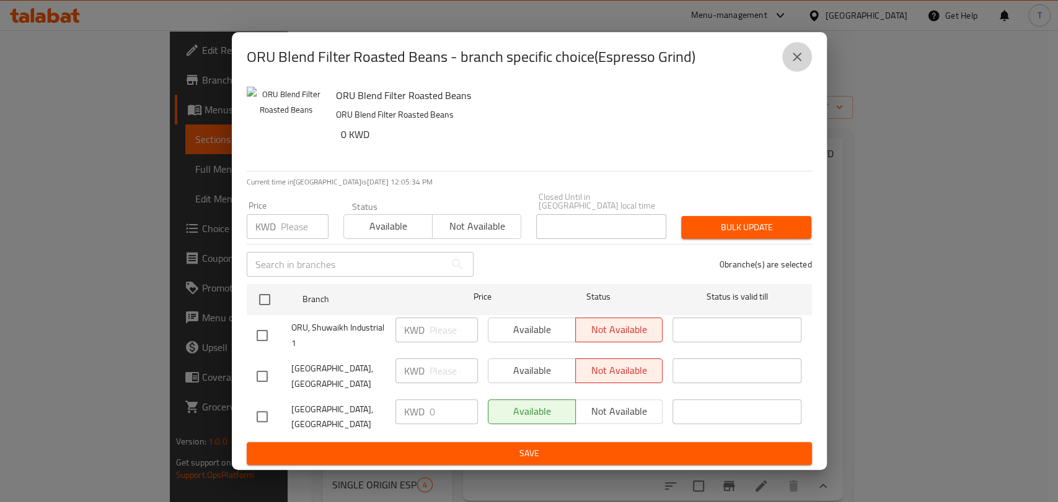
click at [794, 61] on icon "close" at bounding box center [796, 57] width 9 height 9
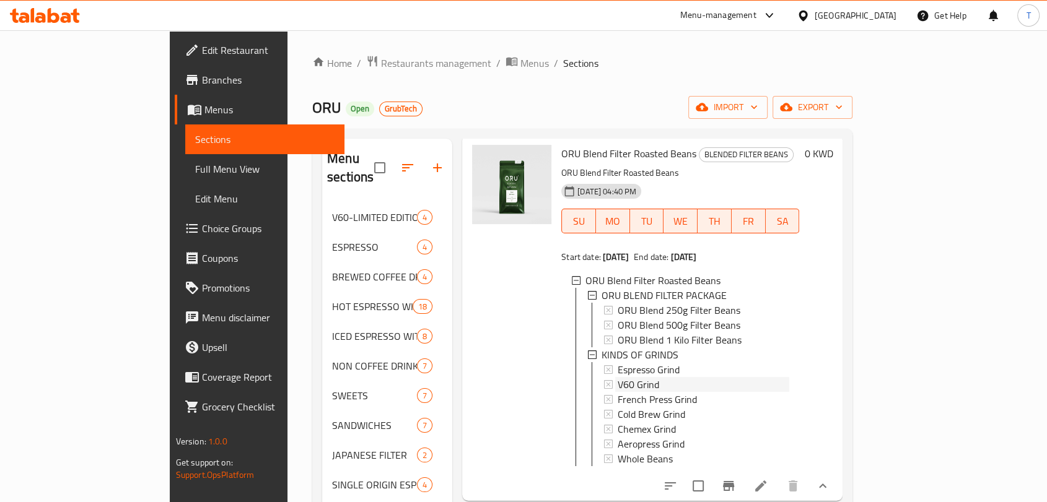
click at [644, 377] on div "V60 Grind" at bounding box center [704, 384] width 172 height 15
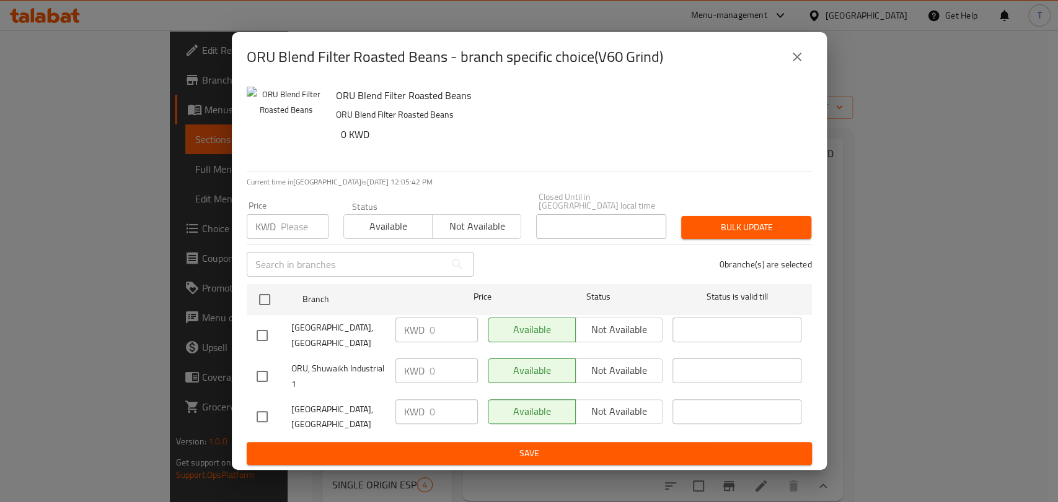
click at [799, 64] on icon "close" at bounding box center [796, 57] width 15 height 15
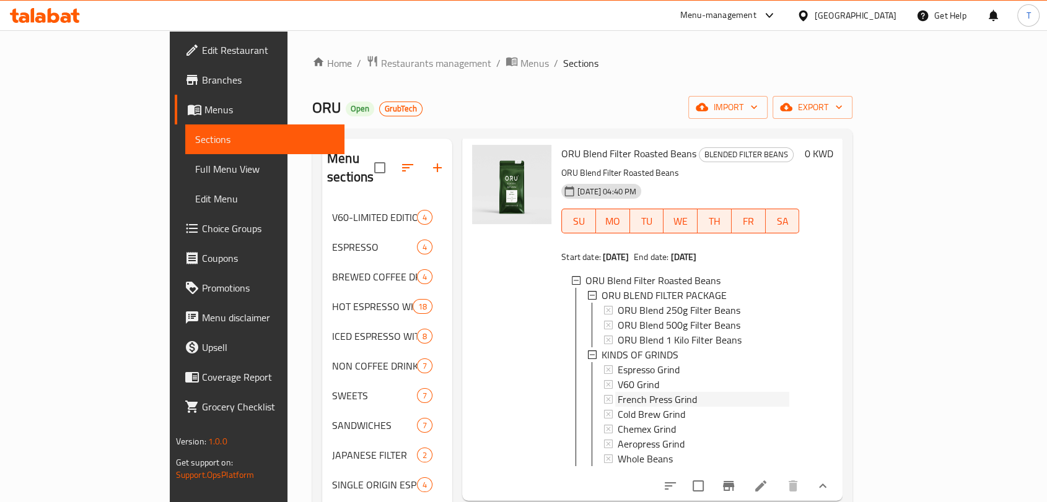
click at [667, 392] on div "French Press Grind" at bounding box center [704, 399] width 172 height 15
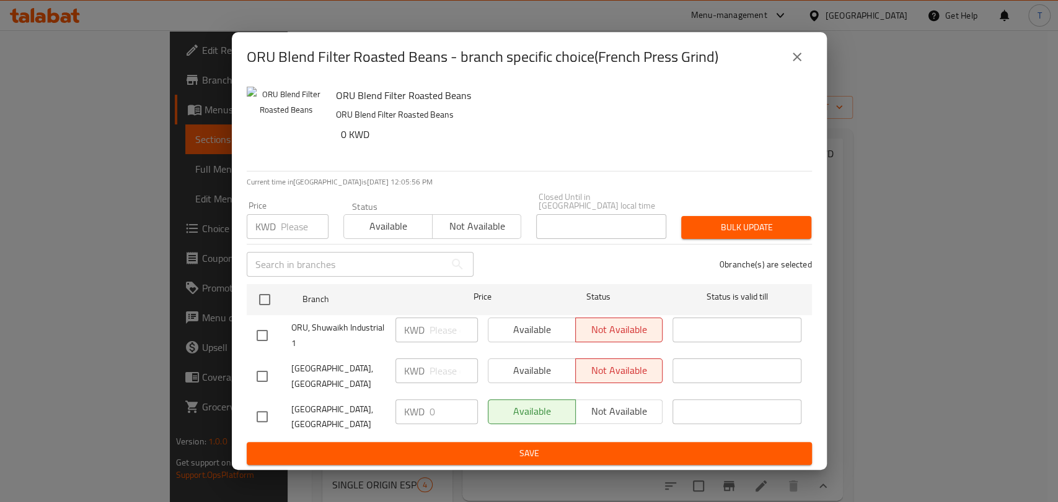
click at [795, 64] on icon "close" at bounding box center [796, 57] width 15 height 15
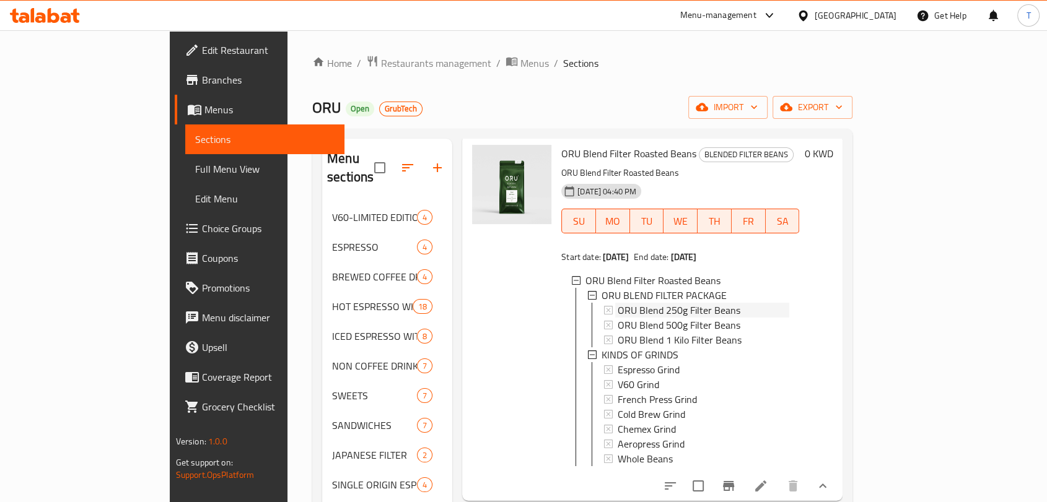
click at [660, 303] on span "ORU Blend 250g Filter Beans" at bounding box center [679, 310] width 123 height 15
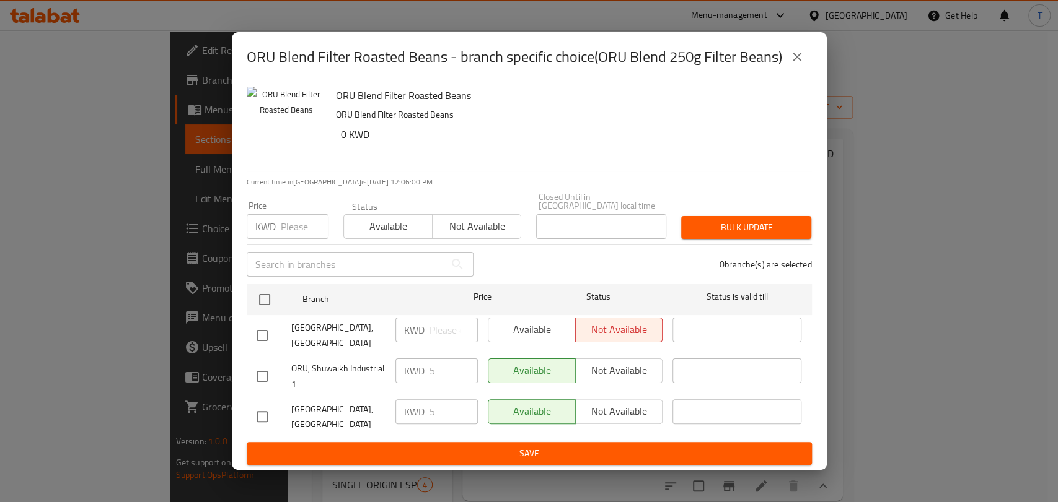
click at [541, 343] on div "Available Not available" at bounding box center [575, 330] width 175 height 25
click at [795, 64] on icon "close" at bounding box center [796, 57] width 15 height 15
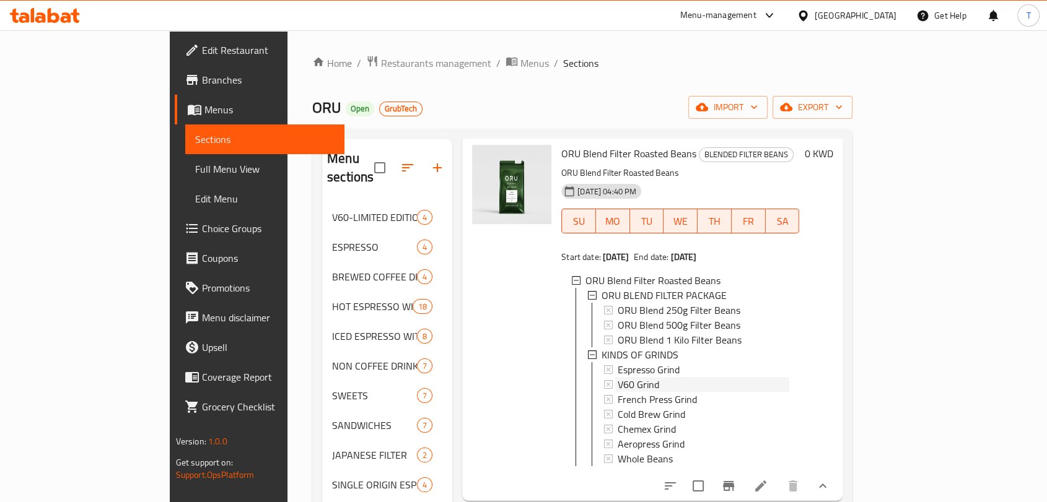
click at [710, 377] on div "V60 Grind" at bounding box center [704, 384] width 172 height 15
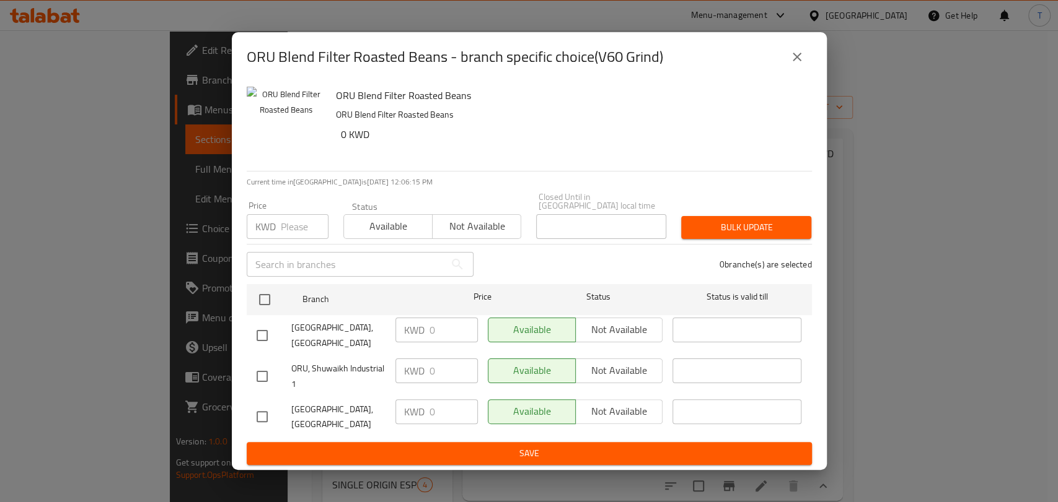
click at [794, 72] on button "close" at bounding box center [797, 57] width 30 height 30
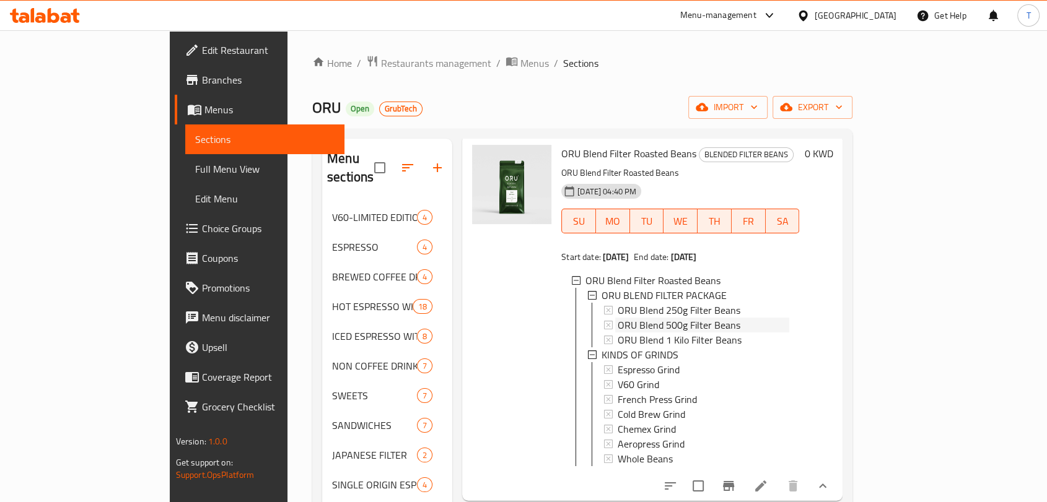
click at [649, 318] on span "ORU Blend 500g Filter Beans" at bounding box center [679, 325] width 123 height 15
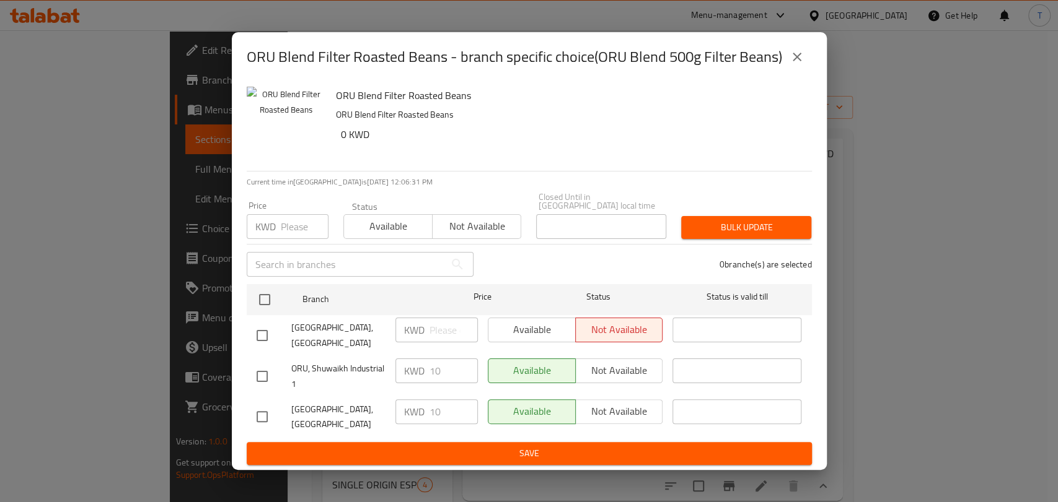
click at [536, 341] on div "Available Not available" at bounding box center [575, 330] width 175 height 25
click at [265, 339] on input "checkbox" at bounding box center [262, 336] width 26 height 26
checkbox input "true"
click at [798, 64] on icon "close" at bounding box center [796, 57] width 15 height 15
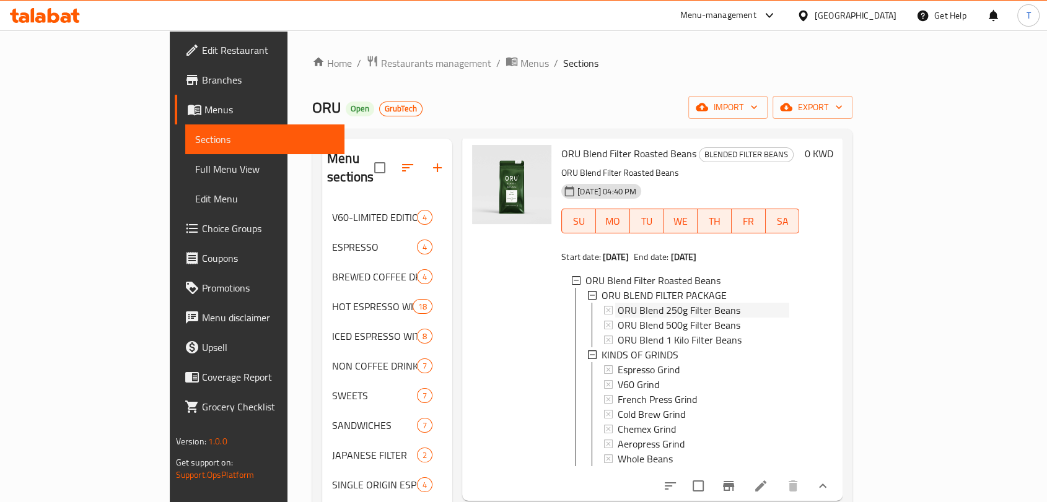
click at [628, 303] on span "ORU Blend 250g Filter Beans" at bounding box center [679, 310] width 123 height 15
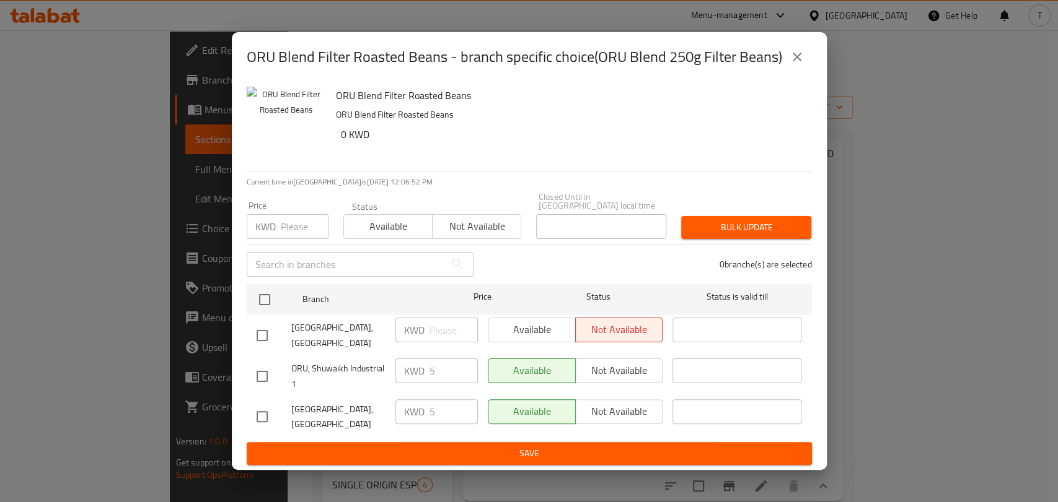
click at [792, 64] on icon "close" at bounding box center [796, 57] width 15 height 15
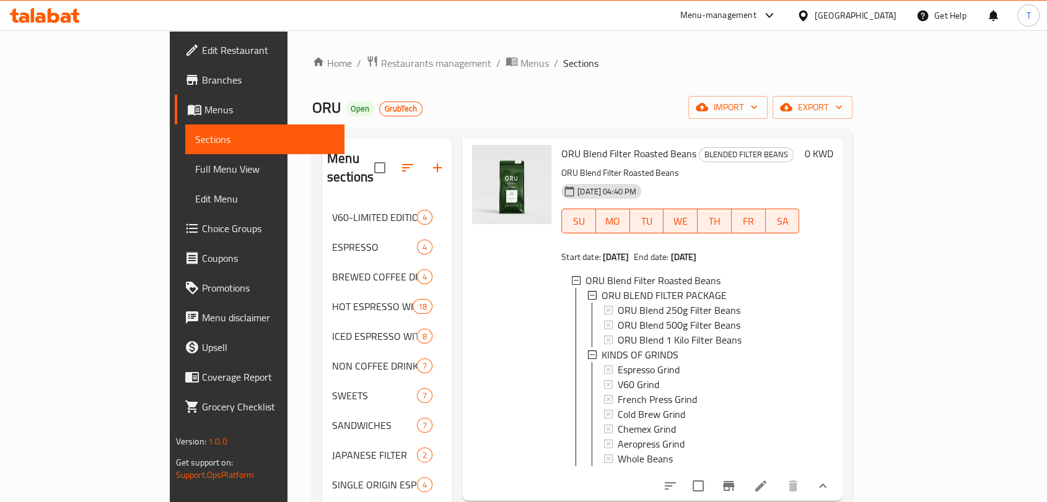
click at [647, 303] on span "ORU Blend 250g Filter Beans" at bounding box center [679, 310] width 123 height 15
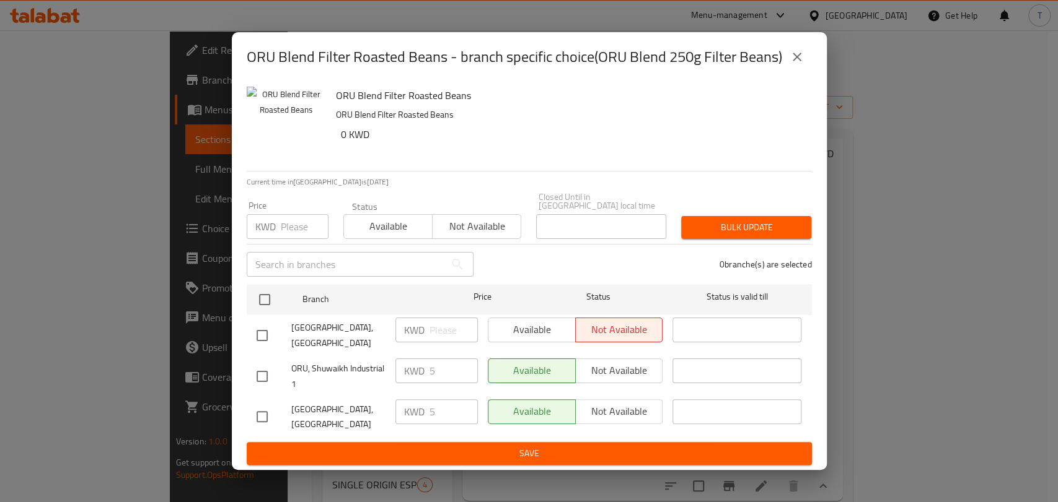
click at [510, 337] on div "Available Not available" at bounding box center [575, 330] width 175 height 25
click at [258, 341] on input "checkbox" at bounding box center [262, 336] width 26 height 26
checkbox input "true"
click at [543, 333] on span "Available" at bounding box center [531, 330] width 77 height 18
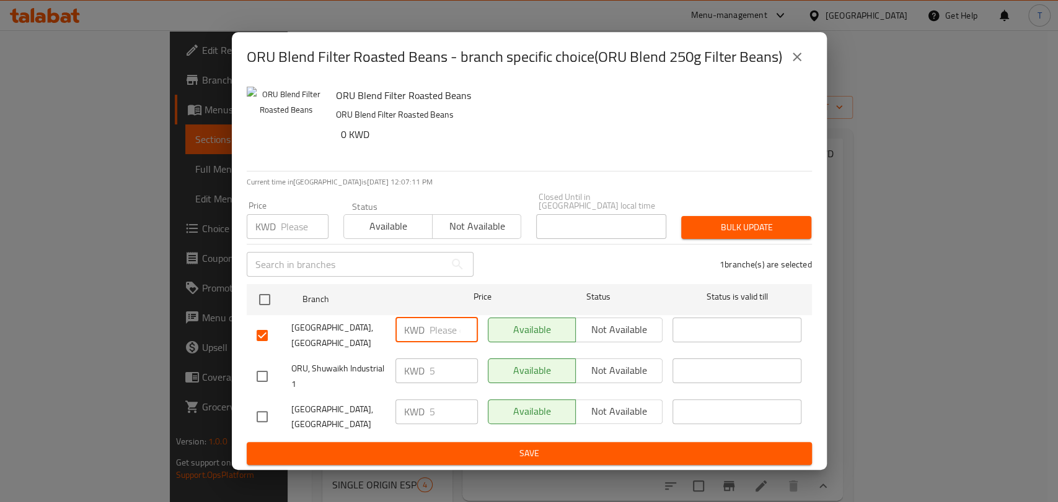
click at [453, 343] on input "number" at bounding box center [453, 330] width 48 height 25
type input "5"
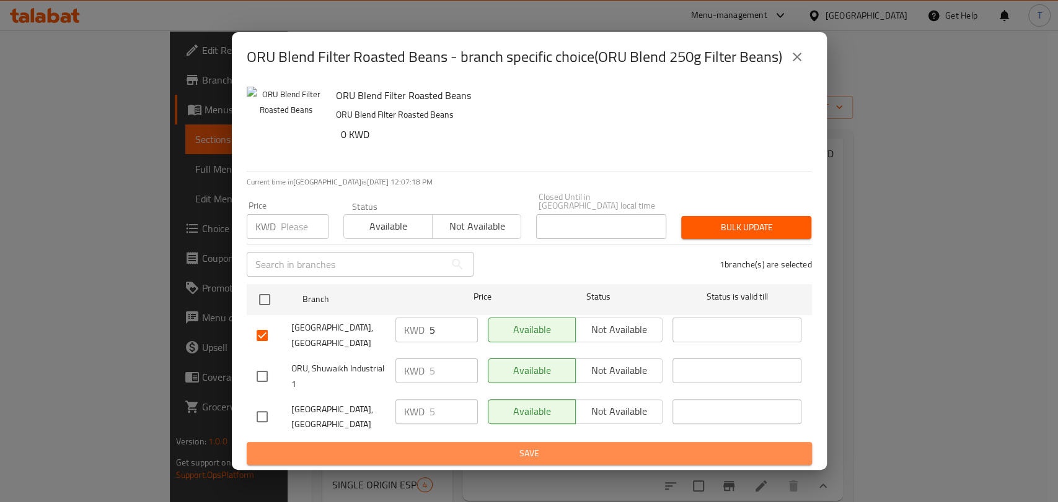
click at [633, 446] on span "Save" at bounding box center [528, 453] width 545 height 15
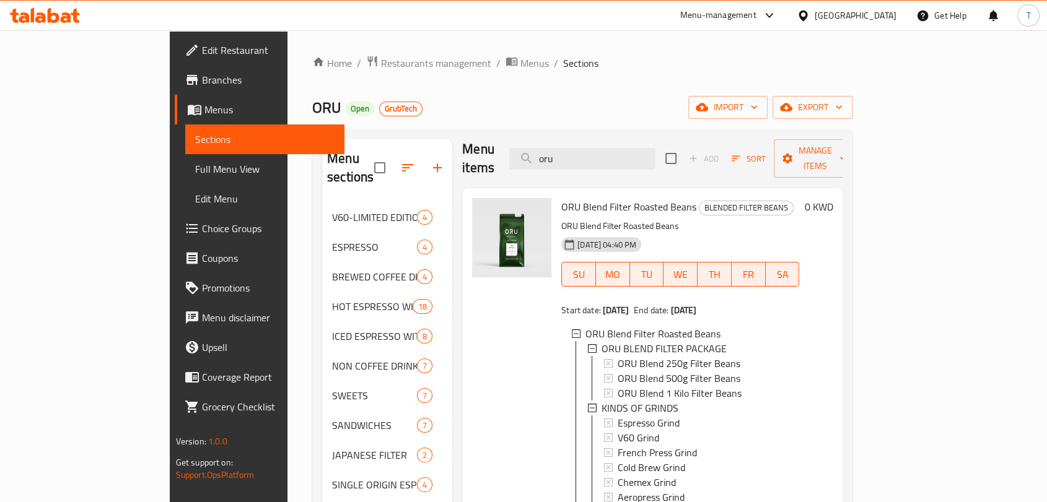
scroll to position [0, 0]
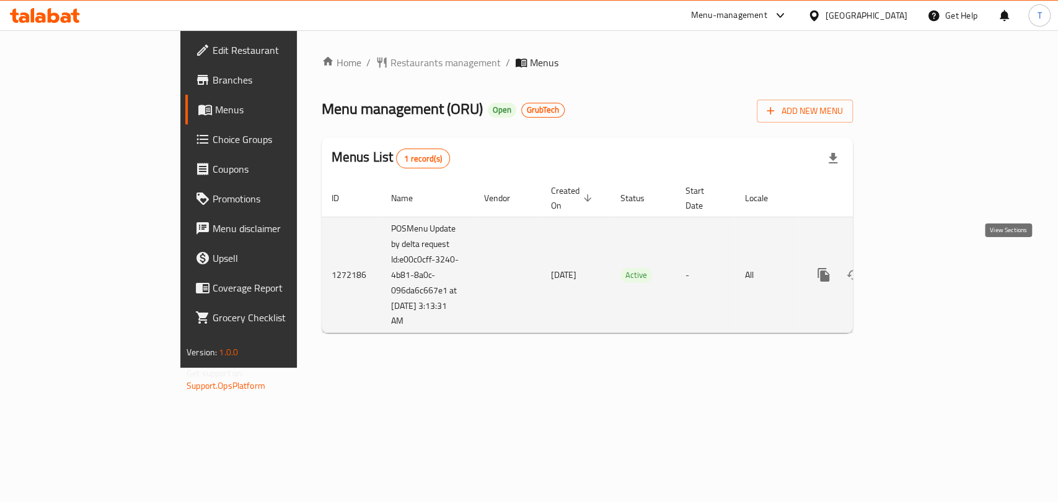
click at [920, 268] on icon "enhanced table" at bounding box center [912, 275] width 15 height 15
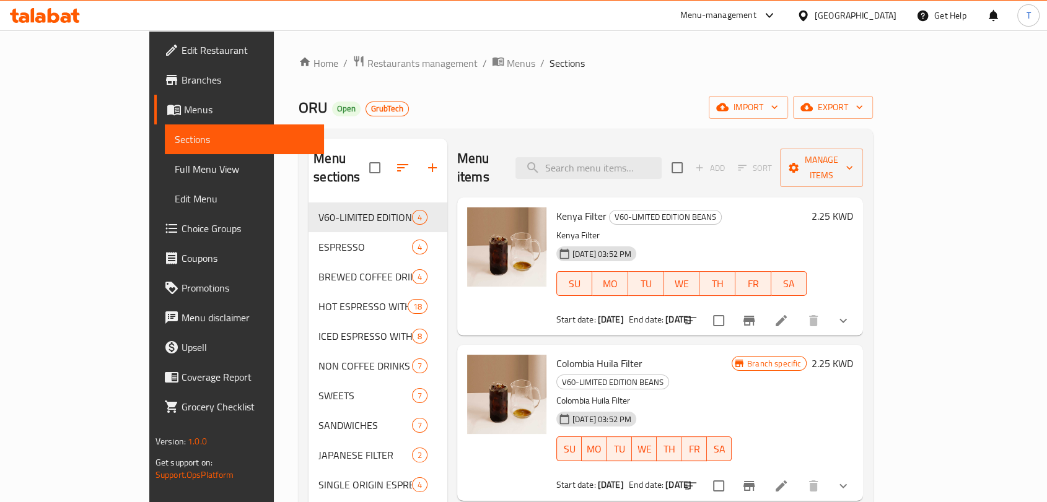
click at [182, 227] on span "Choice Groups" at bounding box center [248, 228] width 133 height 15
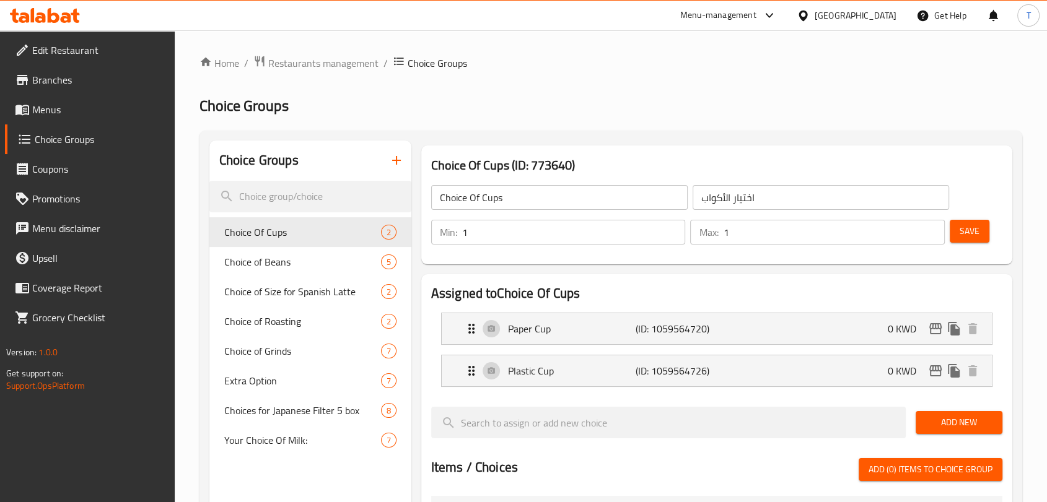
click at [304, 195] on div at bounding box center [523, 251] width 1047 height 502
click at [304, 195] on input "search" at bounding box center [310, 197] width 202 height 32
paste input "BREAKFAST BLEND FILTER PACKAGE"
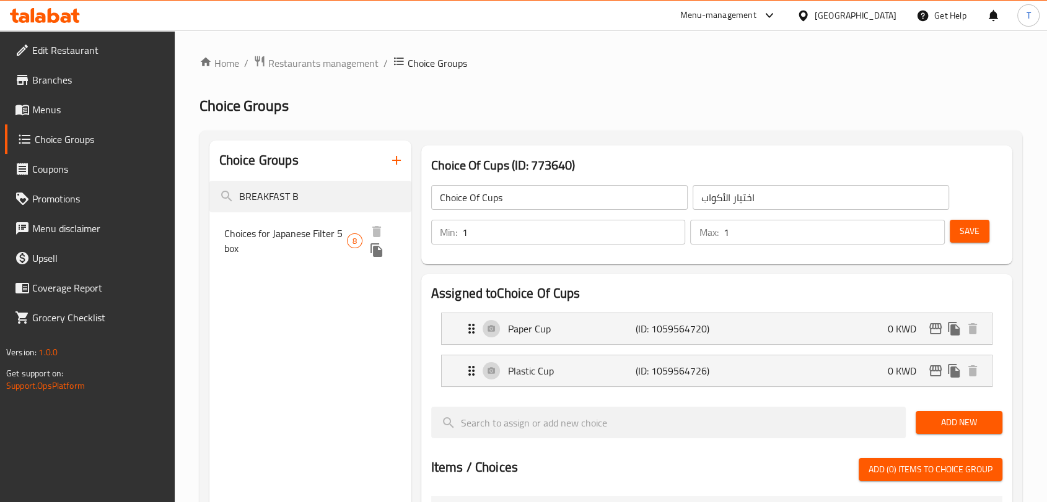
type input "BREAKFAST B"
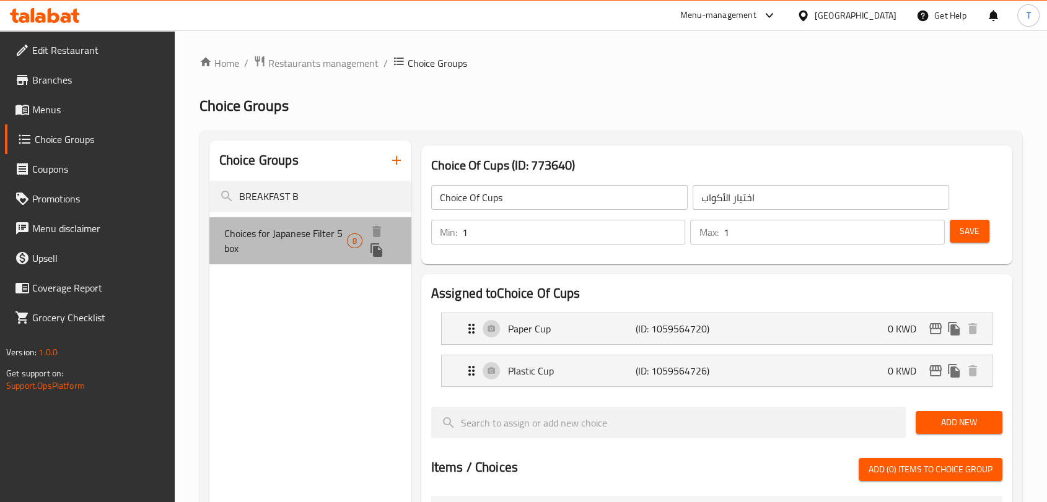
click at [317, 234] on span "Choices for Japanese Filter 5 box" at bounding box center [285, 241] width 123 height 30
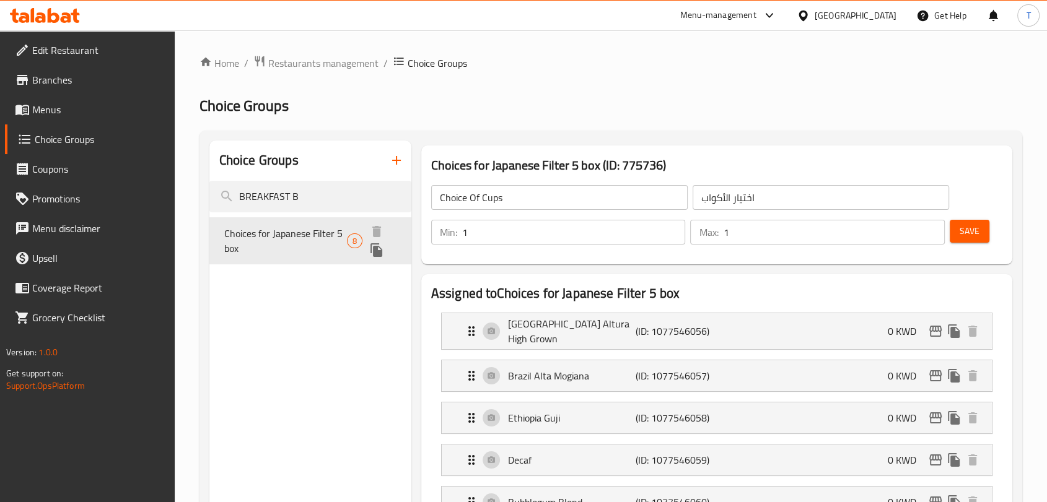
type input "Choices for Japanese Filter 5 box"
type input "اختيارات لمربع الفلتر الياباني 5"
type input "5"
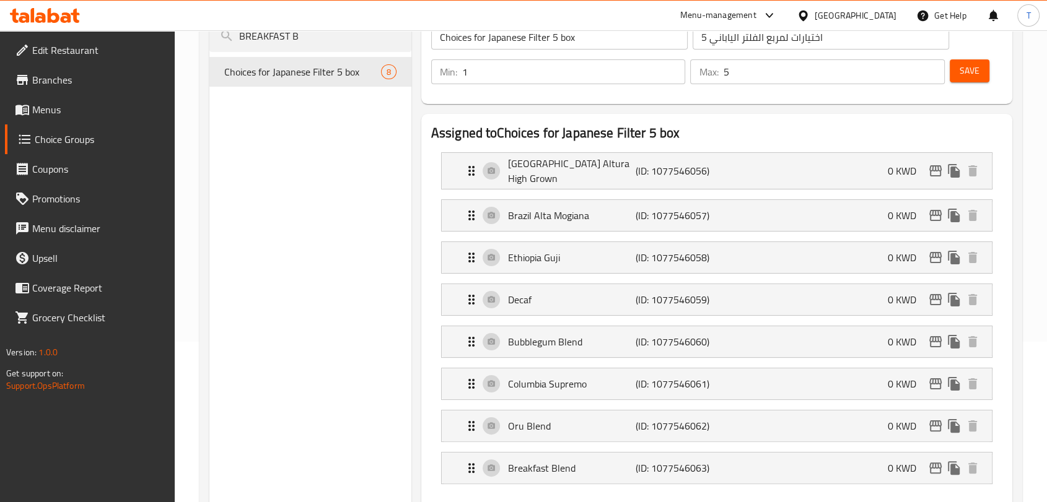
scroll to position [321, 0]
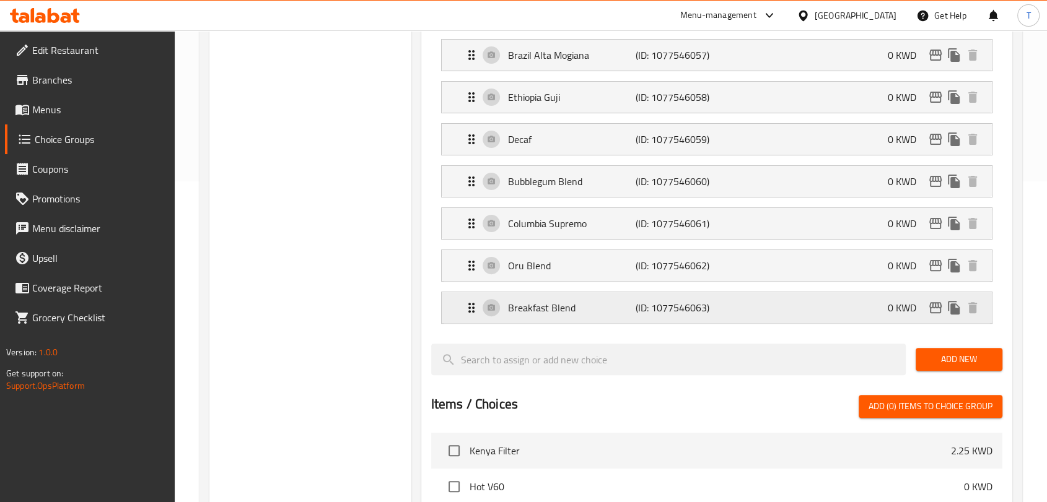
click at [467, 304] on icon "Expand" at bounding box center [471, 307] width 15 height 15
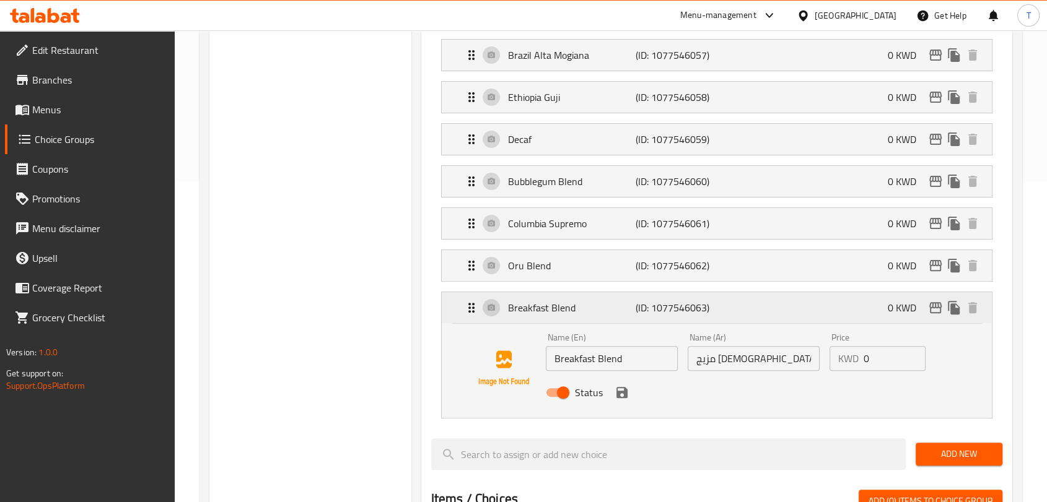
scroll to position [0, 0]
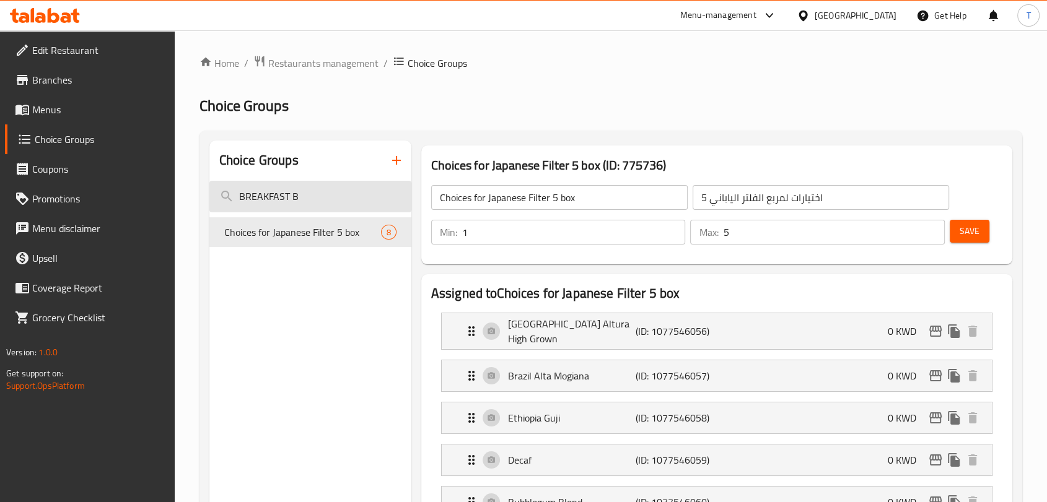
click at [361, 196] on input "BREAKFAST B" at bounding box center [310, 197] width 202 height 32
click at [362, 196] on input "BREAKFAST B" at bounding box center [310, 197] width 202 height 32
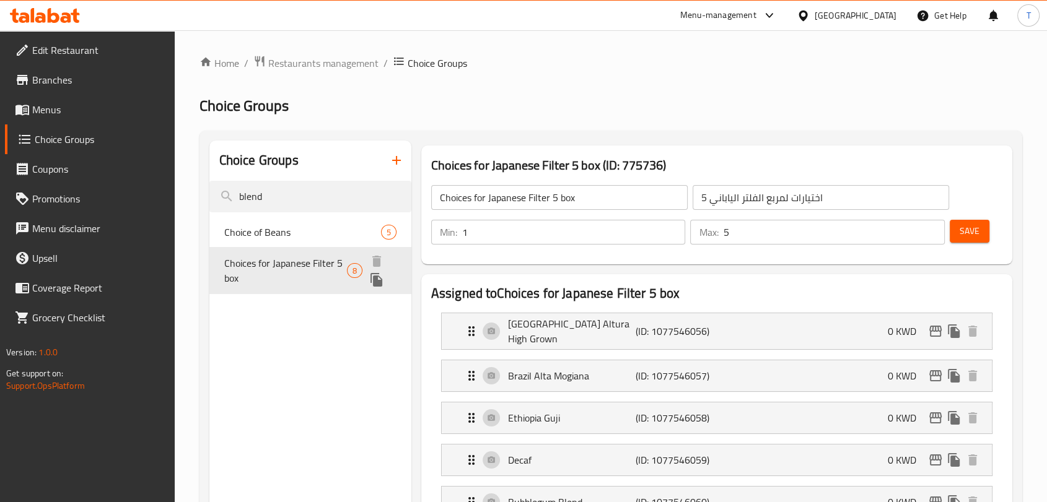
type input "blend"
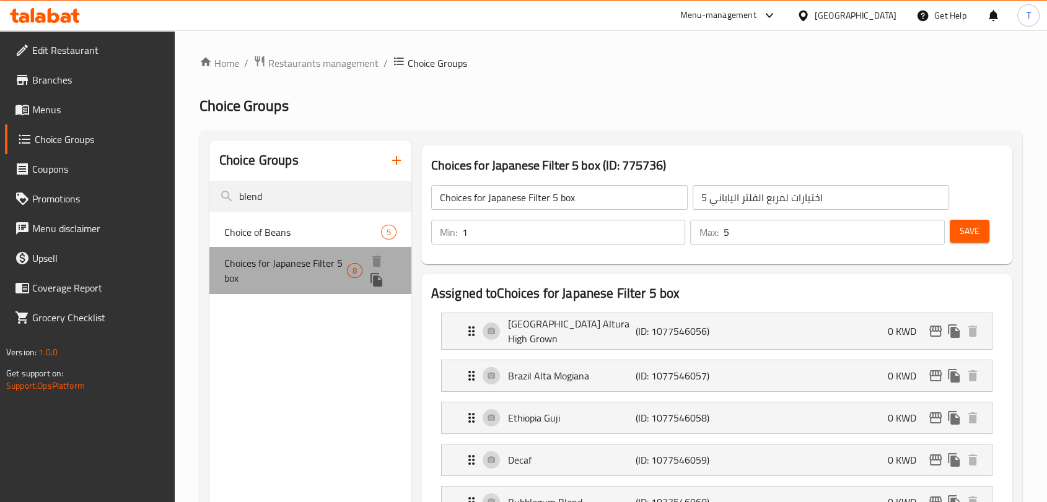
click at [312, 258] on span "Choices for Japanese Filter 5 box" at bounding box center [285, 271] width 123 height 30
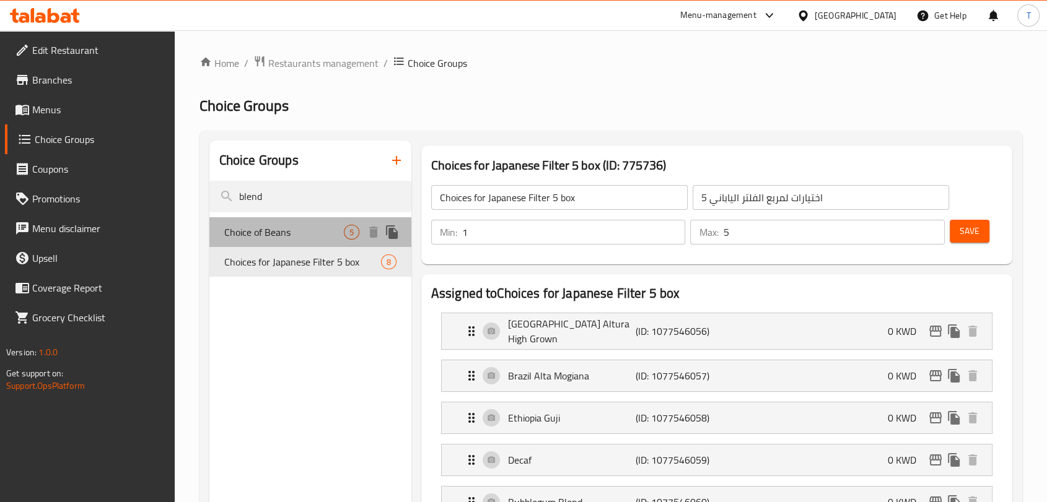
click at [295, 235] on span "Choice of Beans" at bounding box center [284, 232] width 120 height 15
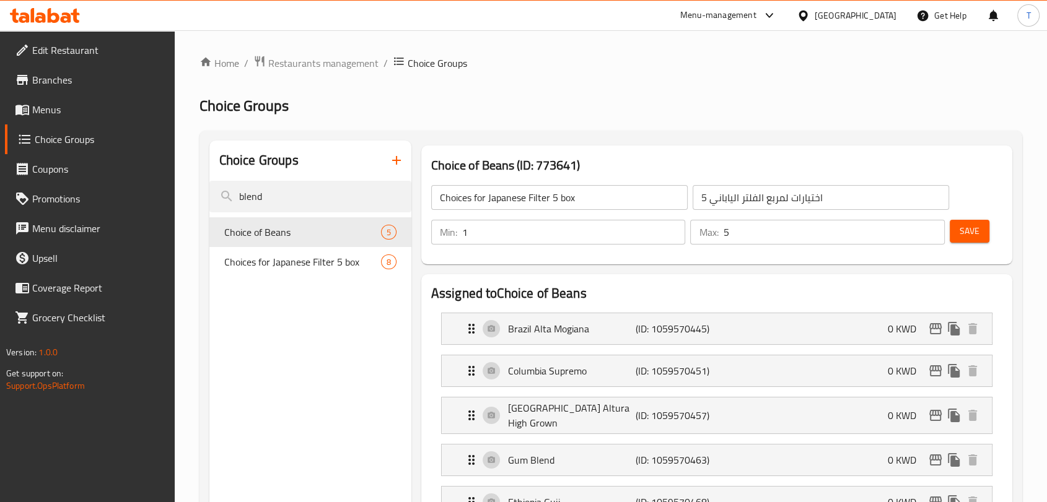
type input "Choice of Beans"
type input "اختيار الحبوب"
type input "1"
drag, startPoint x: 286, startPoint y: 191, endPoint x: 173, endPoint y: 196, distance: 112.9
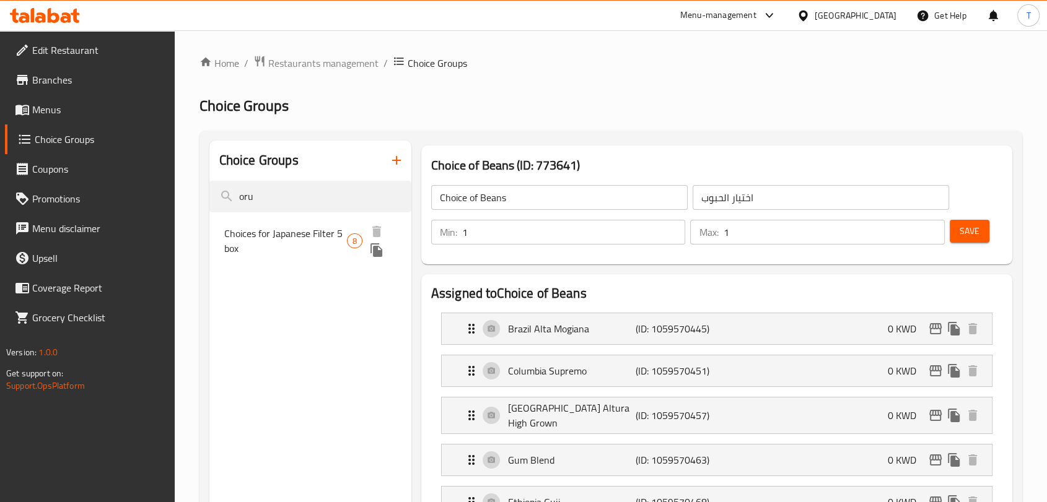
type input "oru"
click at [270, 232] on span "Choices for Japanese Filter 5 box" at bounding box center [285, 241] width 123 height 30
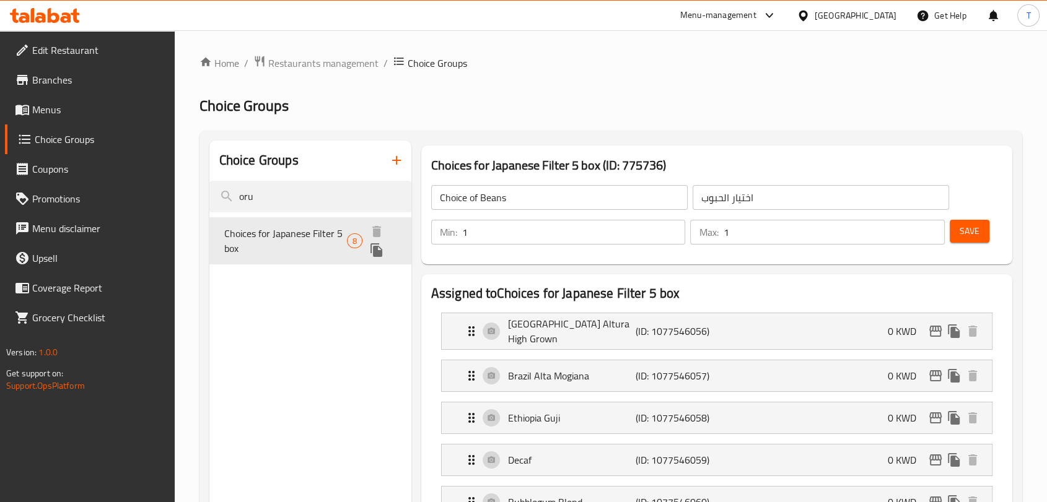
type input "Choices for Japanese Filter 5 box"
type input "اختيارات لمربع الفلتر الياباني 5"
type input "5"
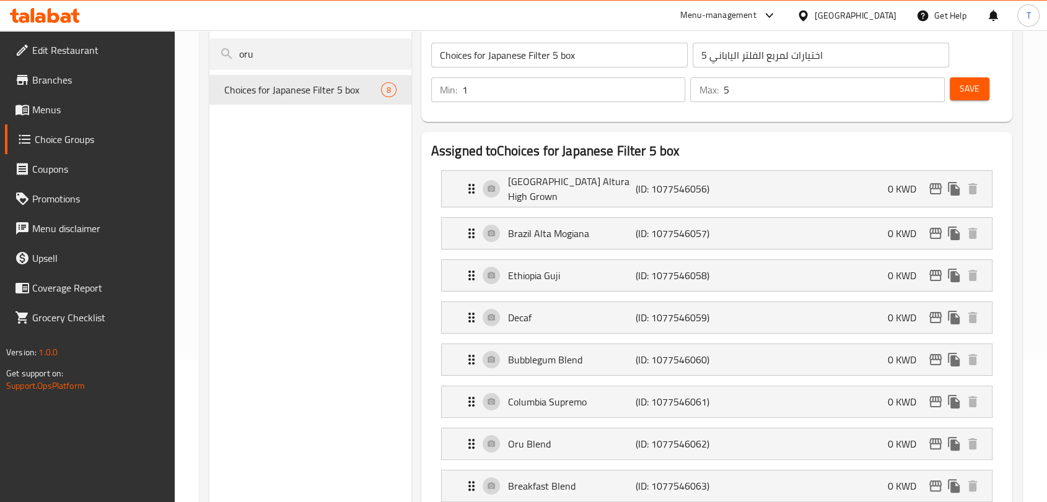
scroll to position [160, 0]
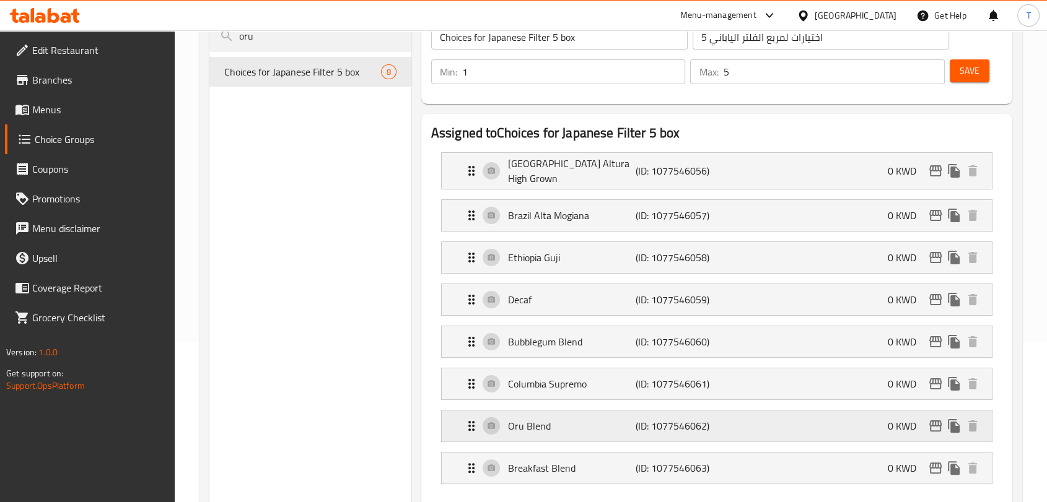
click at [471, 419] on icon "Expand" at bounding box center [471, 426] width 15 height 15
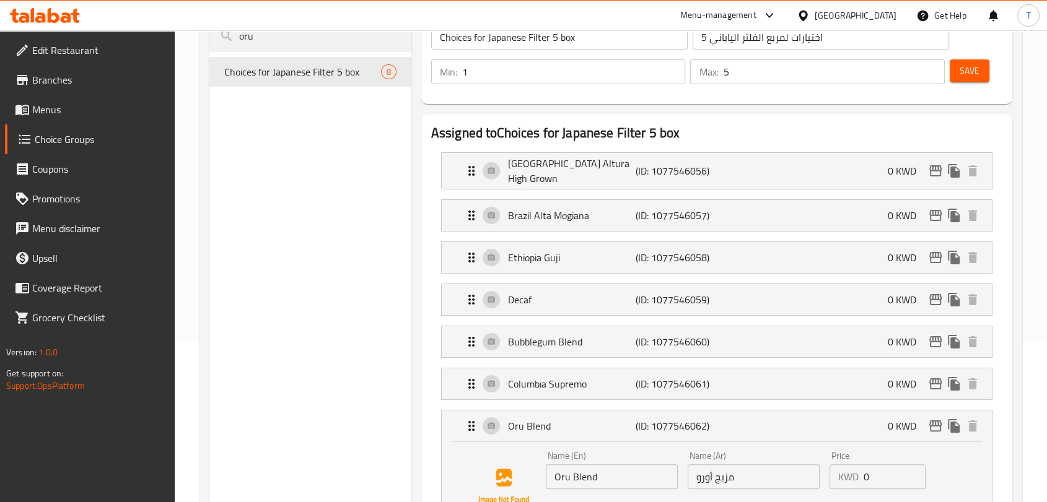
scroll to position [0, 0]
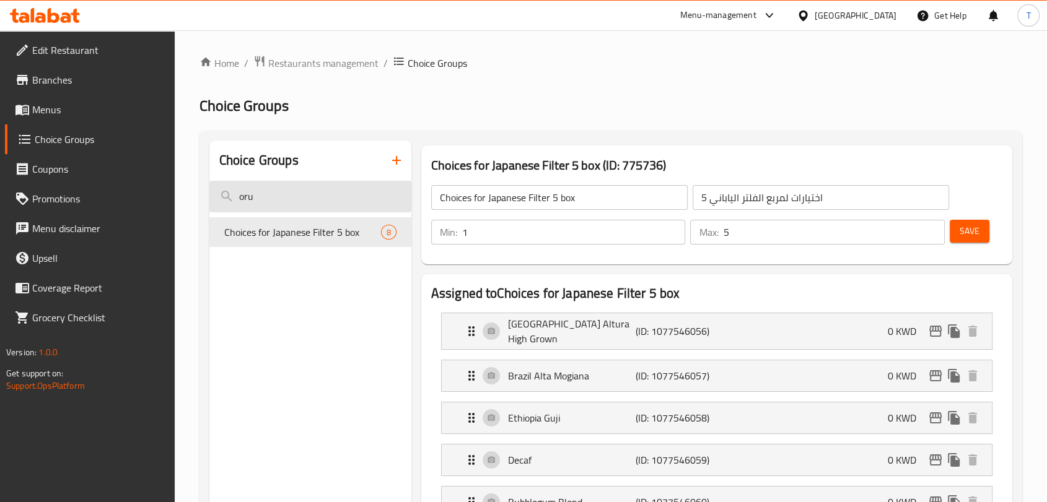
click at [348, 199] on input "oru" at bounding box center [310, 197] width 202 height 32
click at [357, 195] on input "oru blend" at bounding box center [310, 197] width 202 height 32
paste input "ORU Blend Filter Roasted Beans"
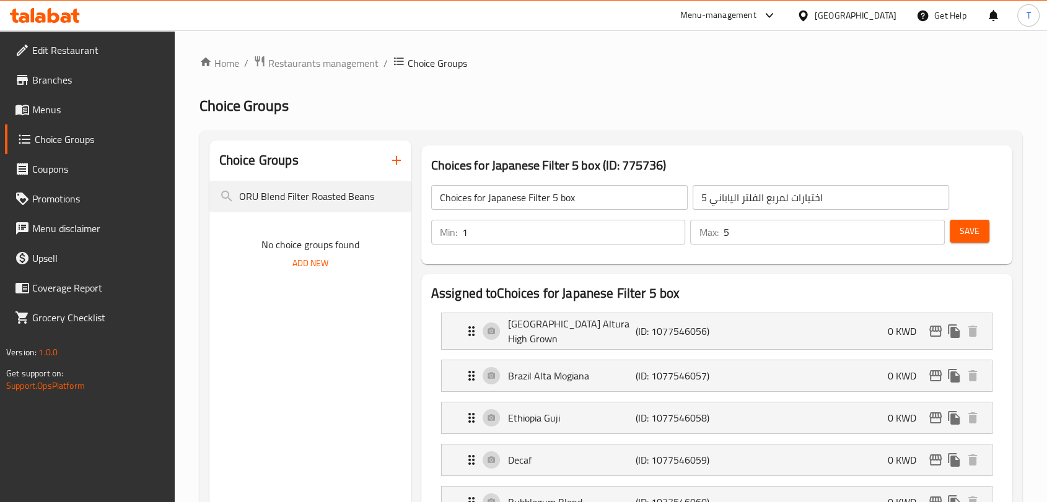
type input "ORU Blend Filter Roasted Beans"
click at [380, 198] on input "ORU Blend Filter Roasted Beans" at bounding box center [310, 197] width 202 height 32
